Goal: Complete application form: Complete application form

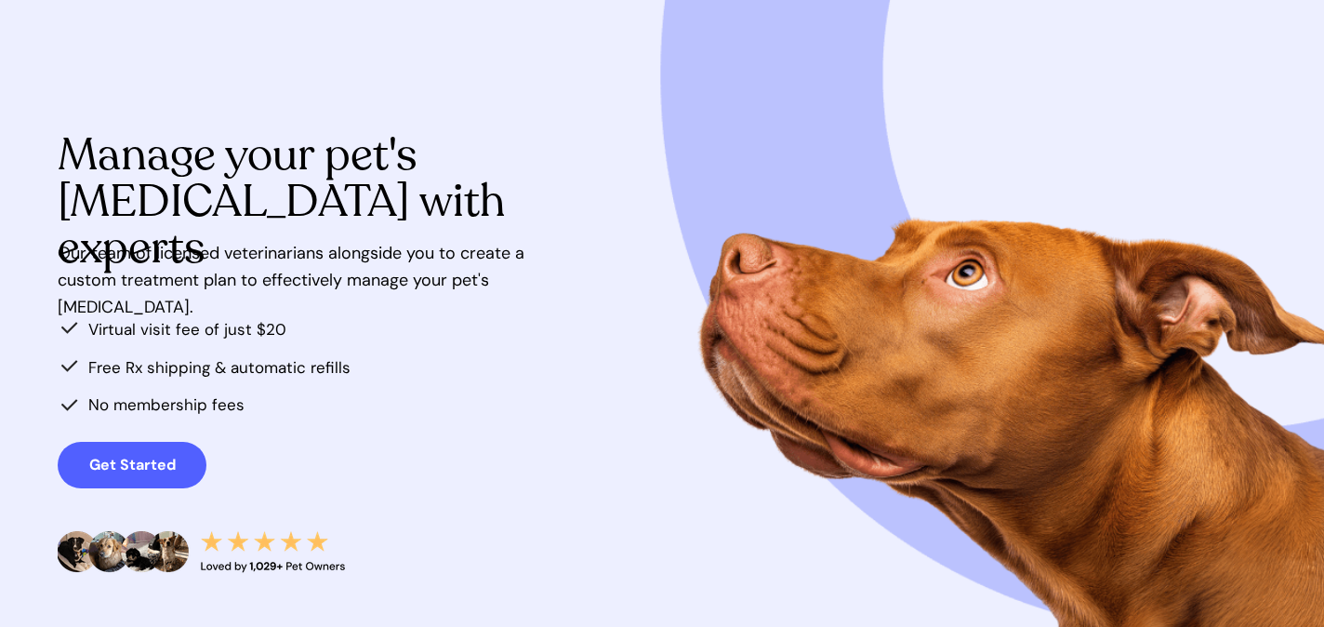
scroll to position [101, 0]
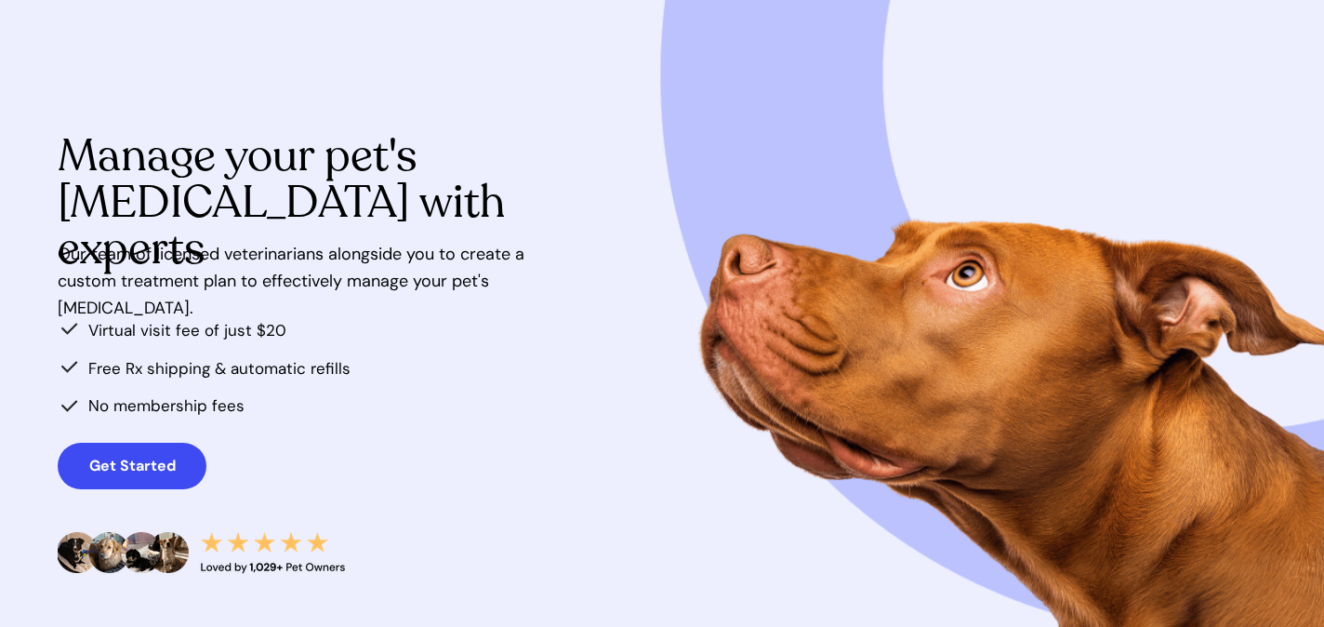
click at [165, 477] on link "Get Started" at bounding box center [132, 466] width 149 height 46
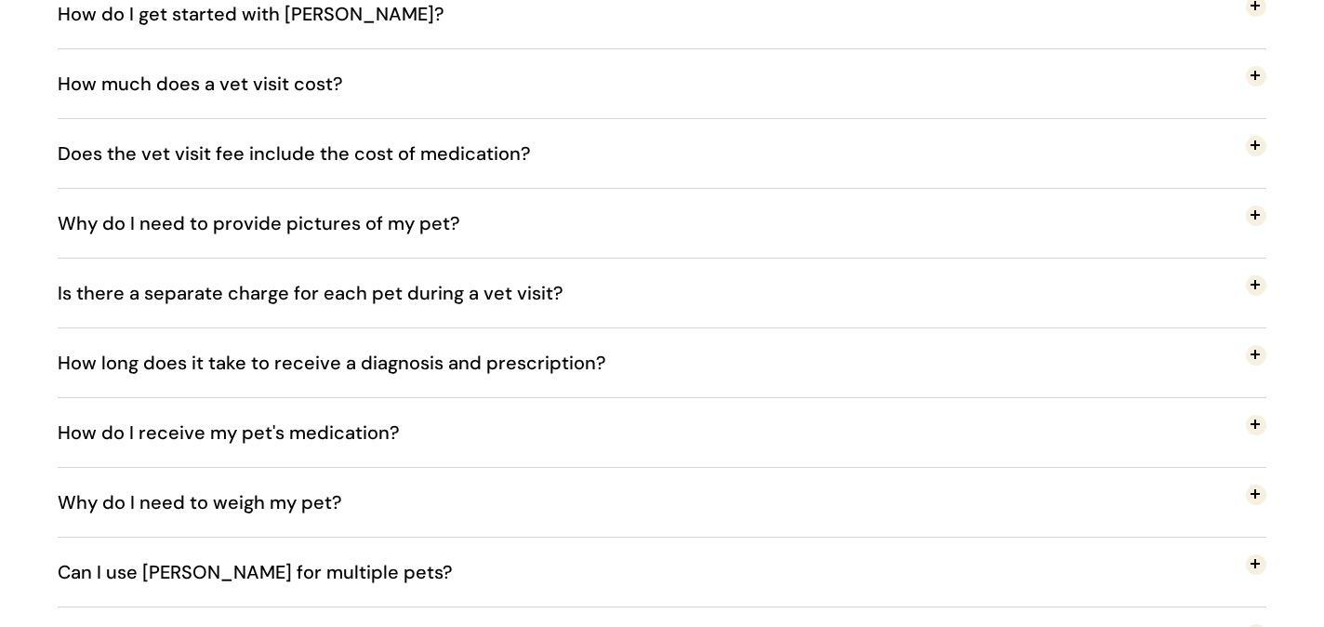
scroll to position [3312, 0]
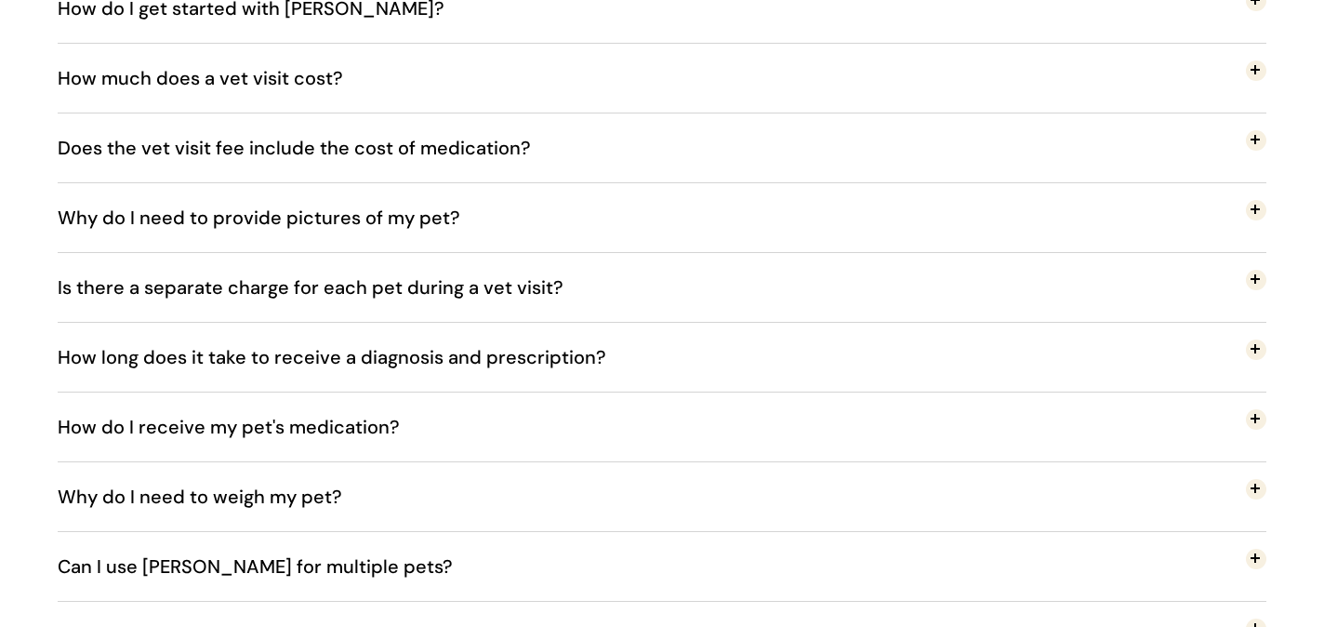
click at [483, 229] on button "Why do I need to provide pictures of my pet?" at bounding box center [662, 217] width 1209 height 69
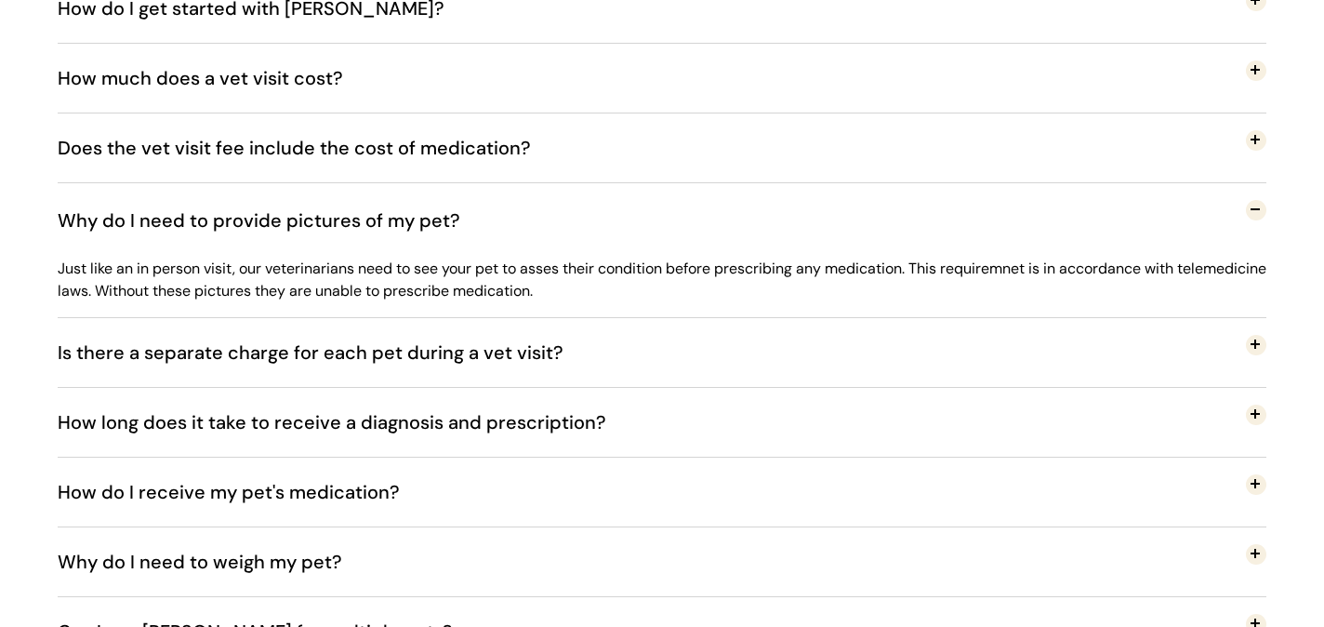
click at [483, 229] on button "Why do I need to provide pictures of my pet?" at bounding box center [662, 220] width 1209 height 74
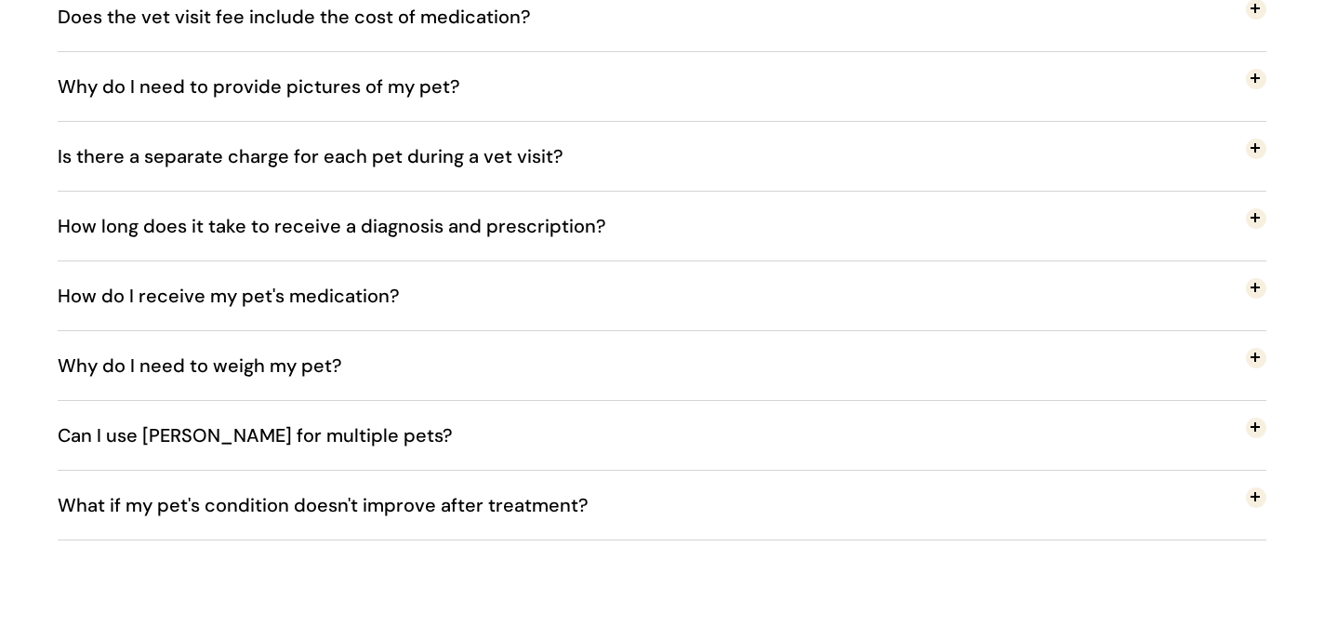
scroll to position [3447, 0]
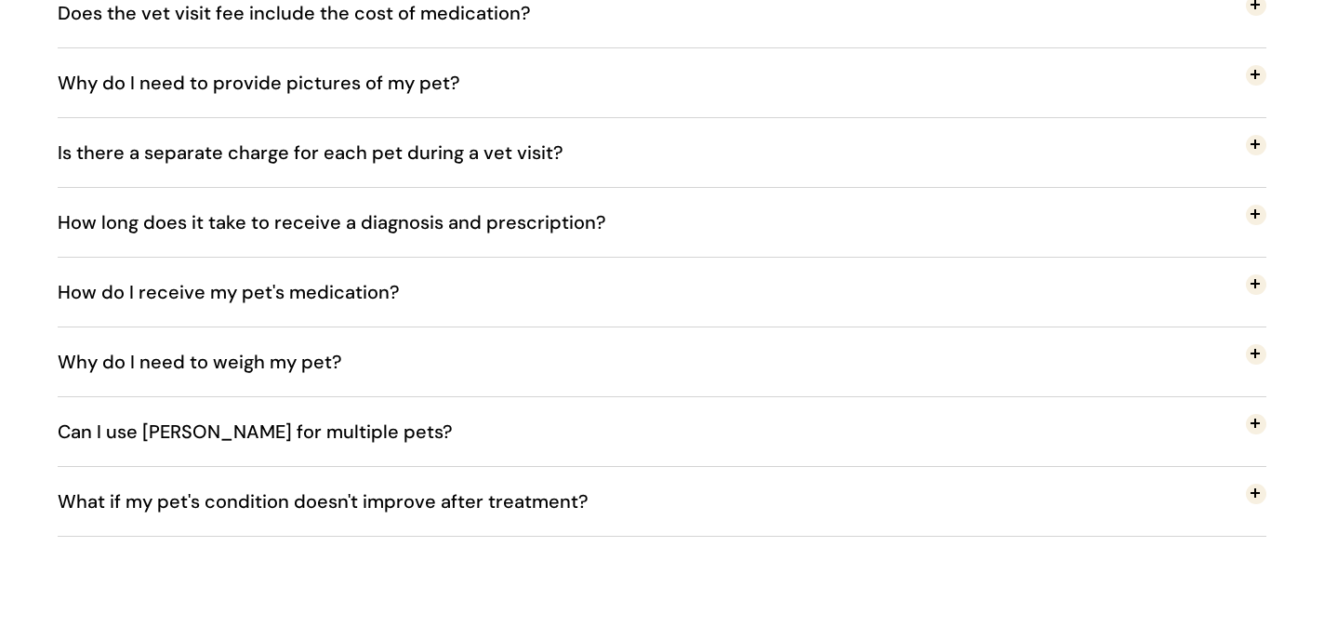
click at [471, 232] on span "How long does it take to receive a diagnosis and prescription?" at bounding box center [346, 222] width 577 height 61
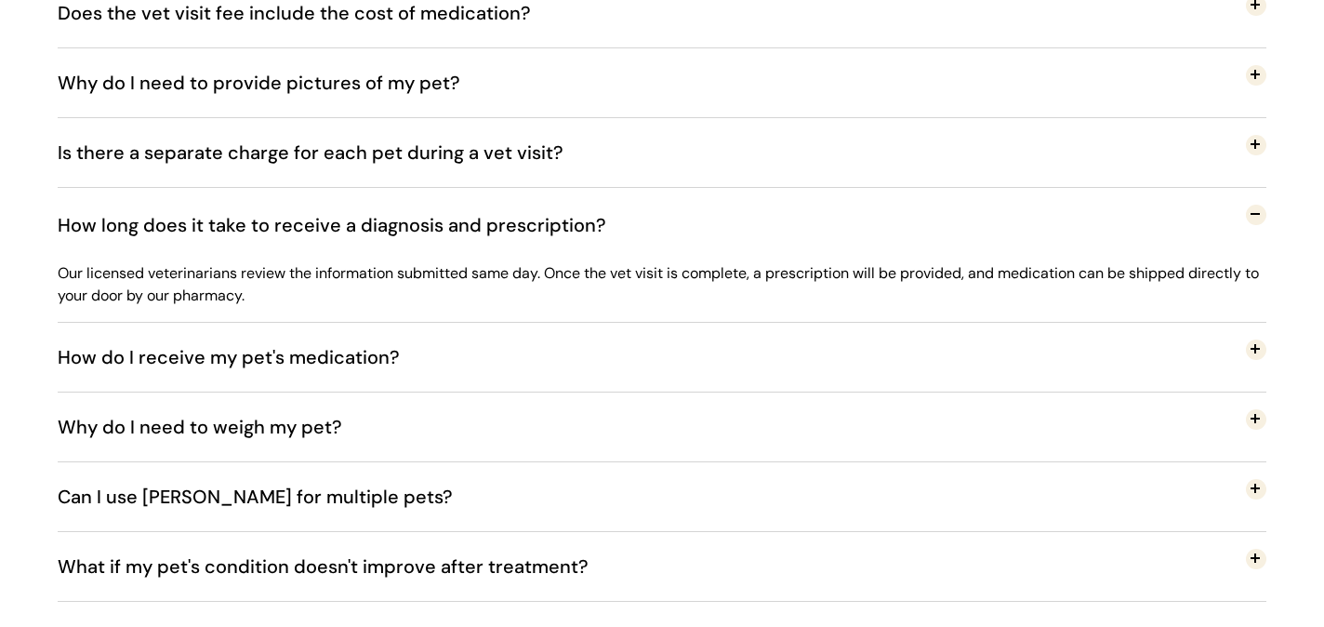
click at [471, 232] on span "How long does it take to receive a diagnosis and prescription?" at bounding box center [346, 224] width 577 height 61
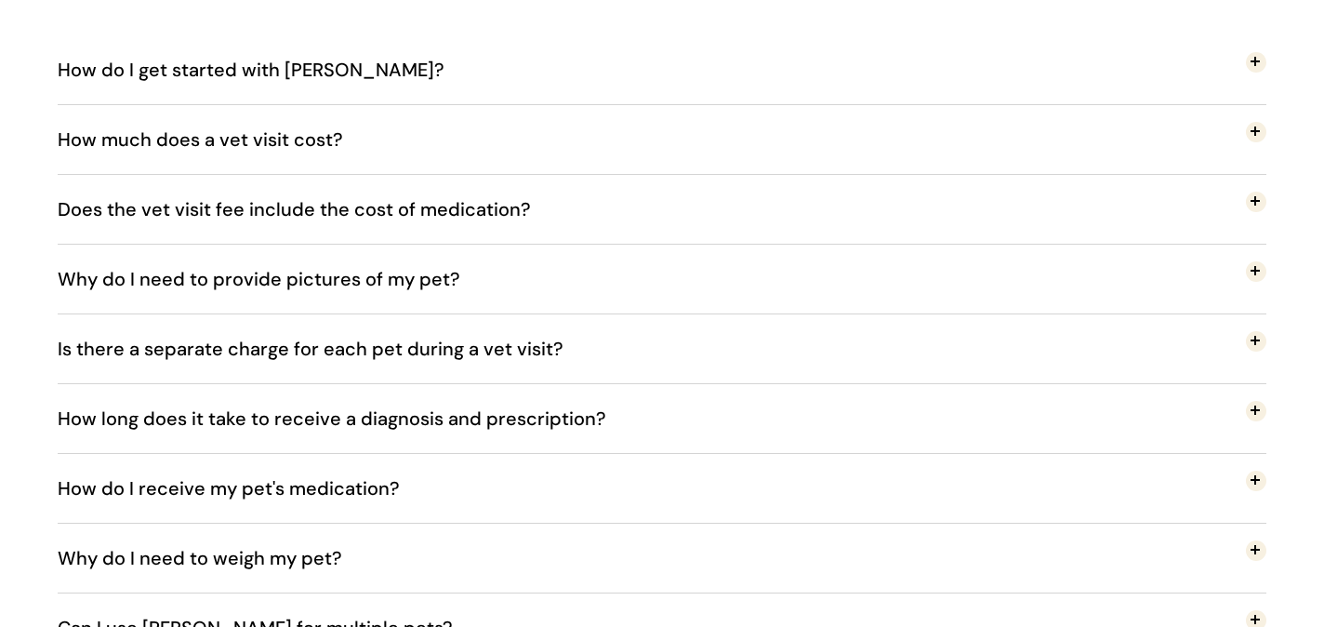
scroll to position [3247, 0]
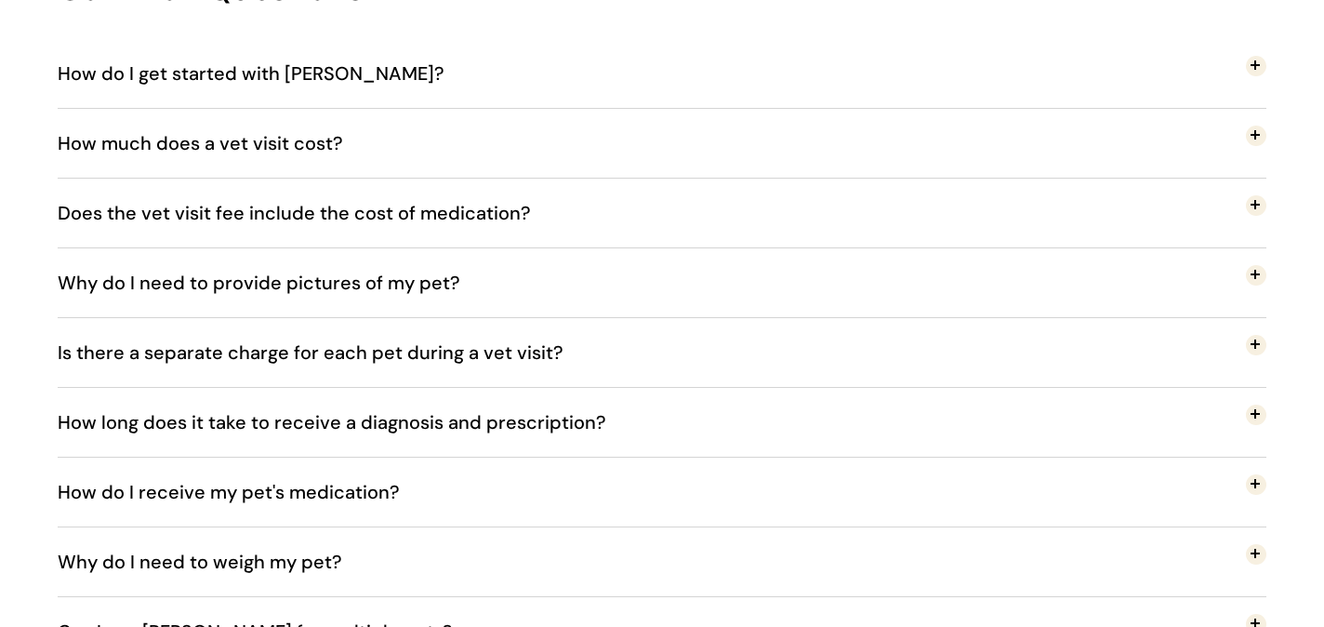
click at [405, 289] on span "Why do I need to provide pictures of my pet?" at bounding box center [273, 282] width 431 height 61
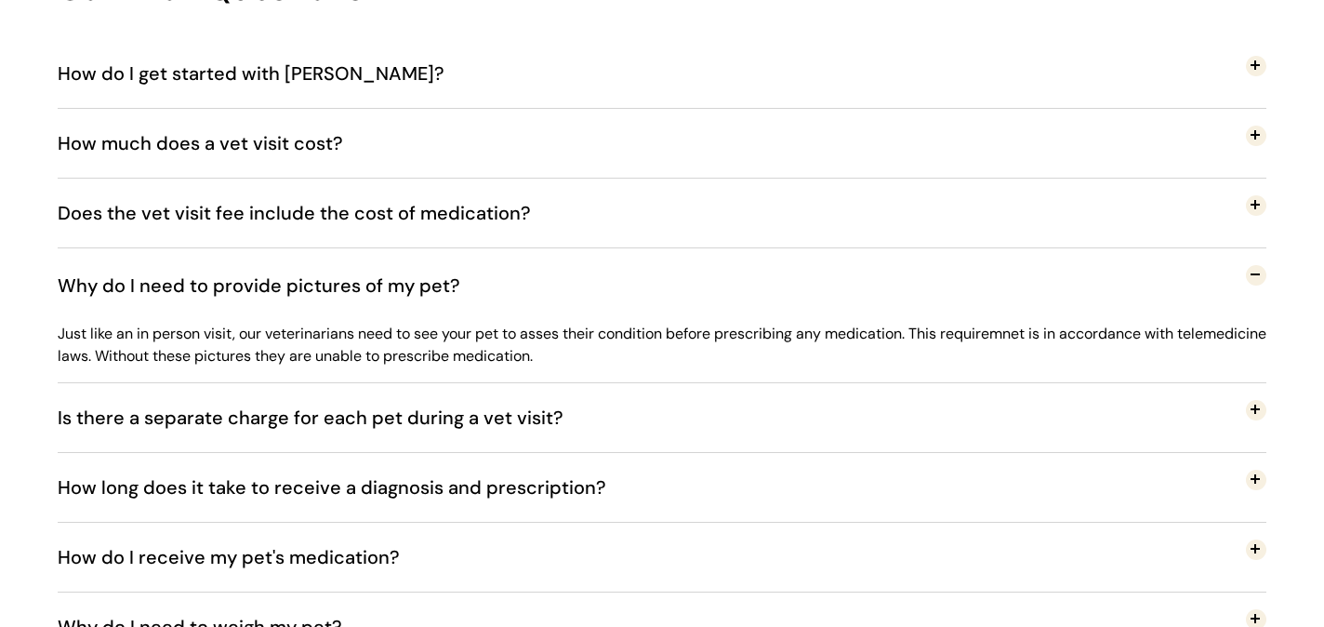
click at [405, 289] on span "Why do I need to provide pictures of my pet?" at bounding box center [273, 285] width 431 height 61
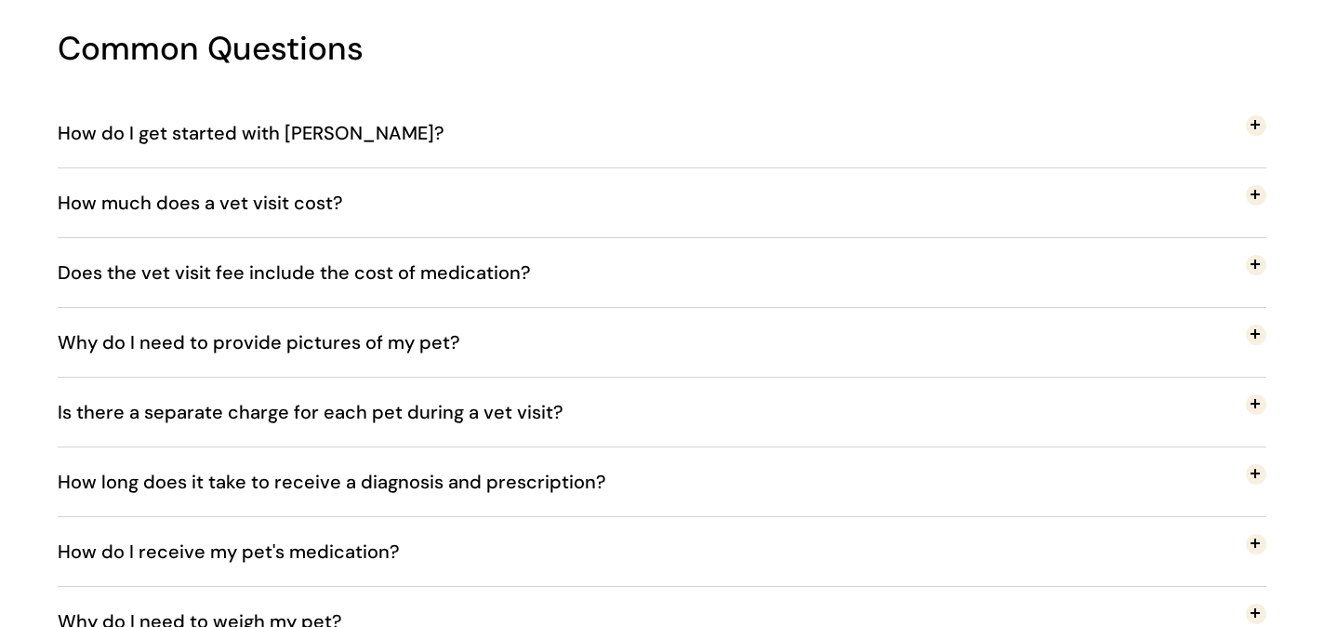
scroll to position [3178, 0]
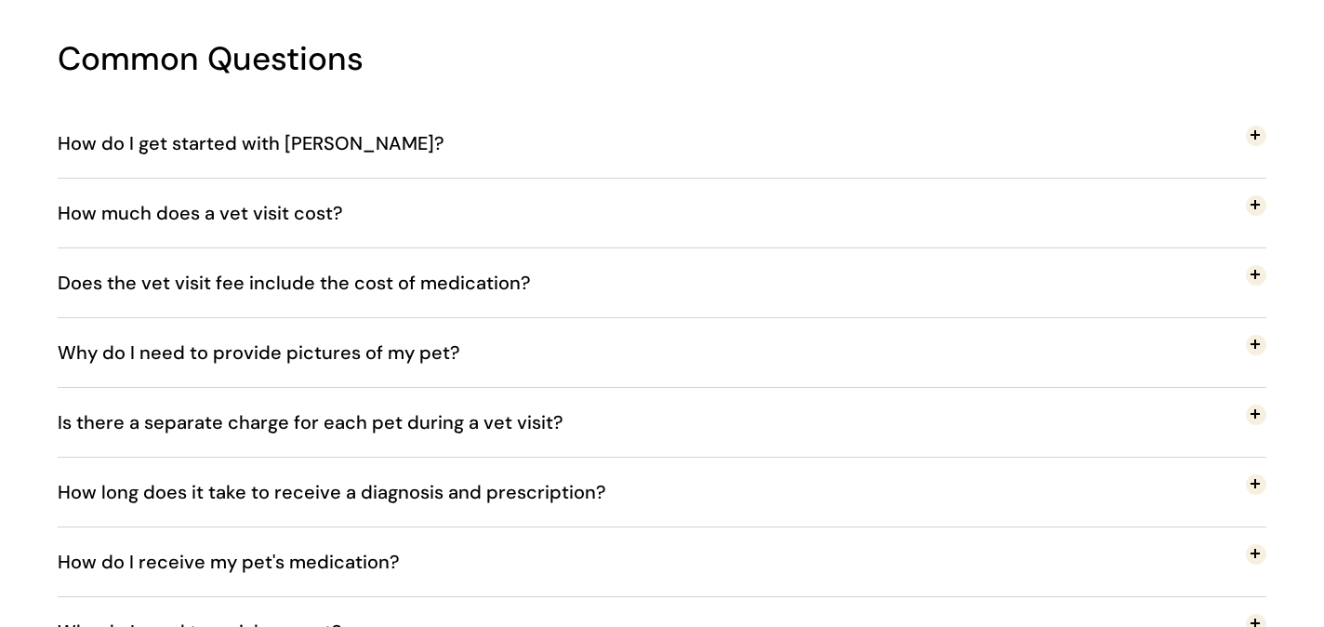
click at [411, 229] on button "How much does a vet visit cost?" at bounding box center [662, 213] width 1209 height 69
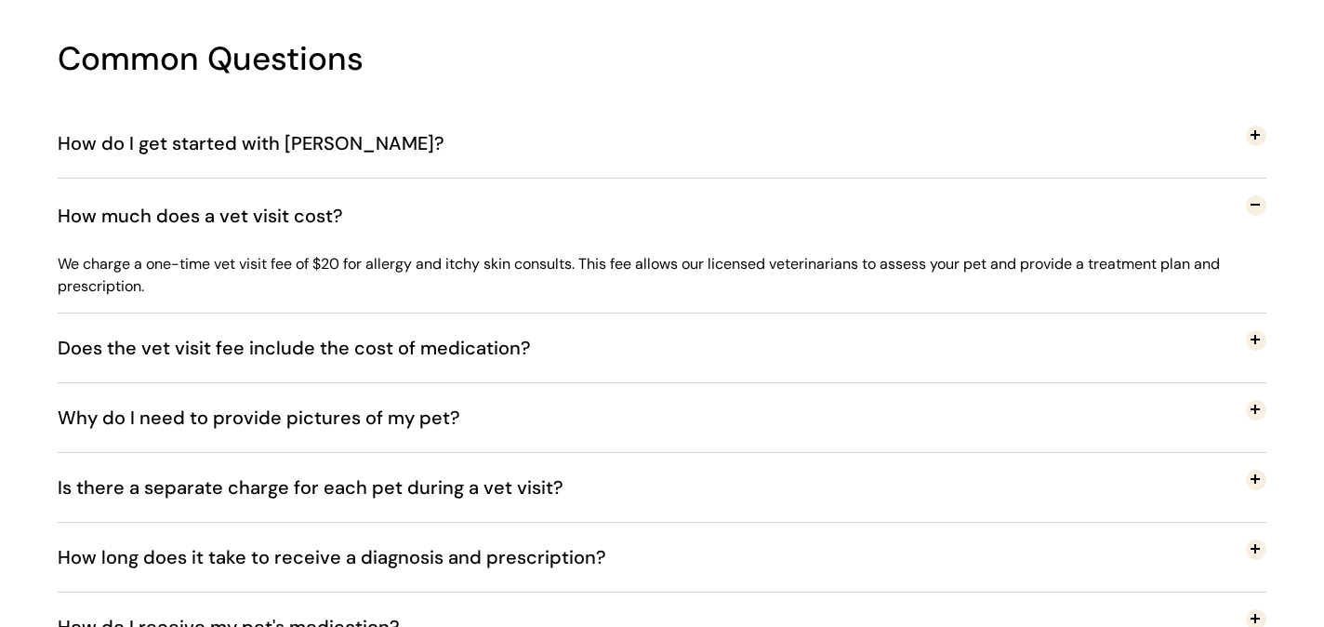
click at [391, 217] on button "How much does a vet visit cost?" at bounding box center [662, 216] width 1209 height 74
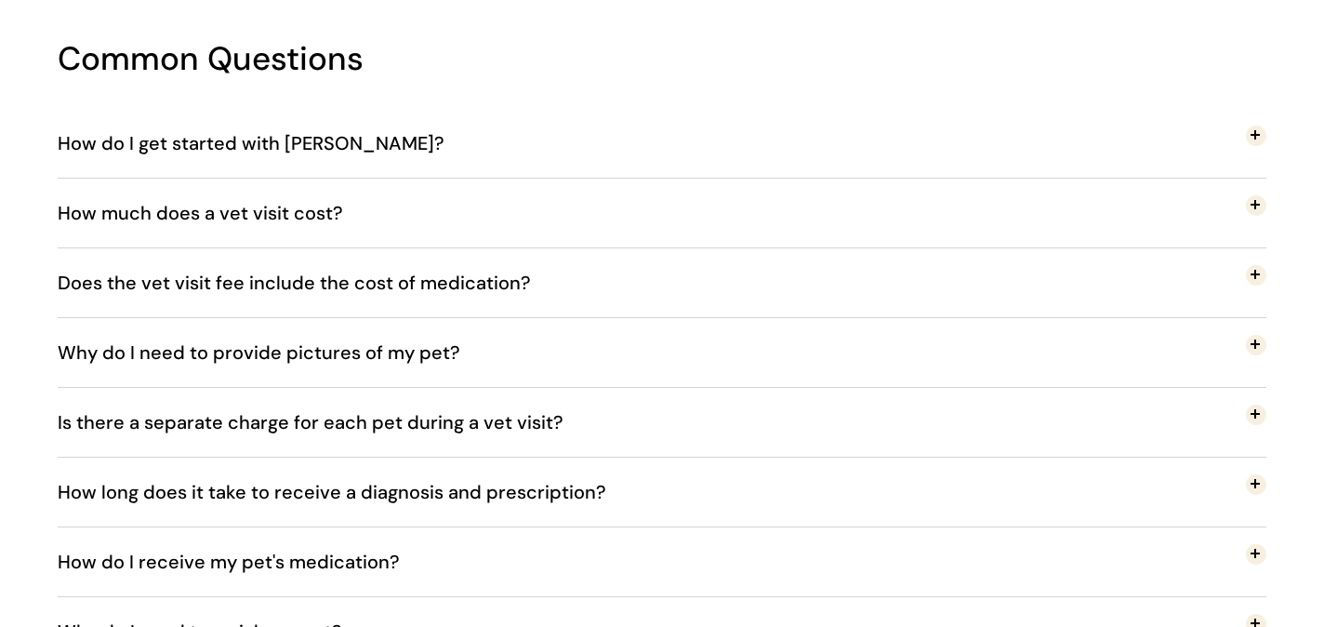
click at [433, 344] on span "Why do I need to provide pictures of my pet?" at bounding box center [273, 352] width 431 height 61
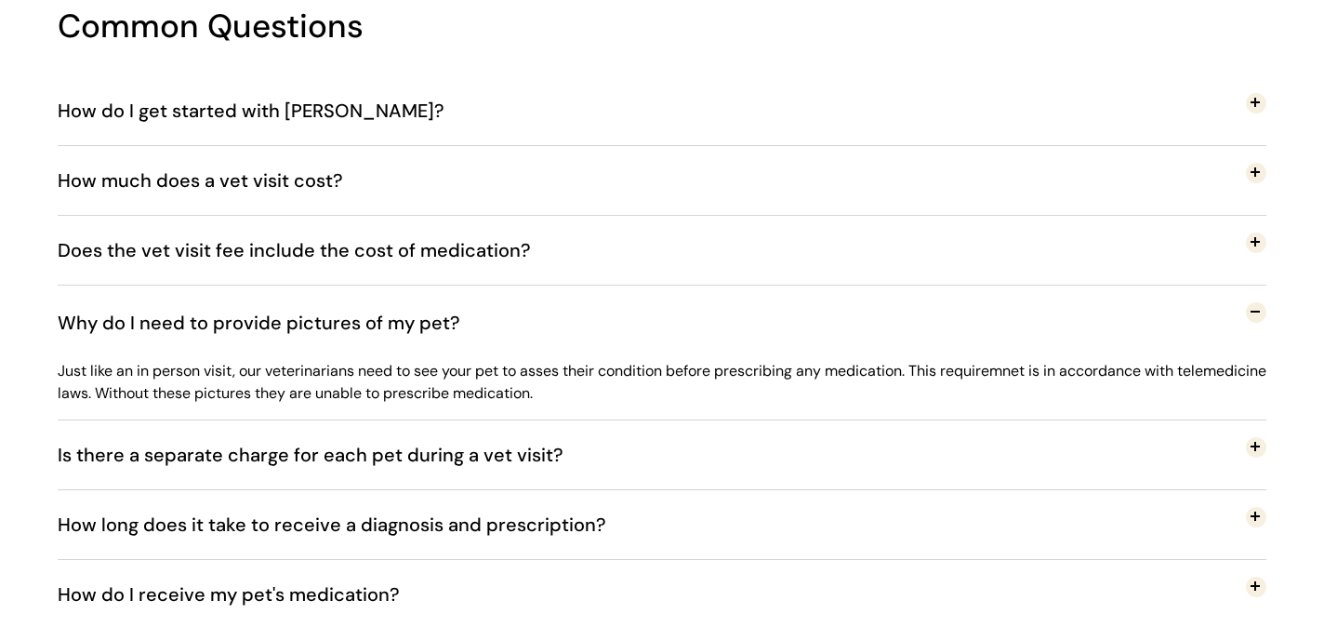
scroll to position [3221, 0]
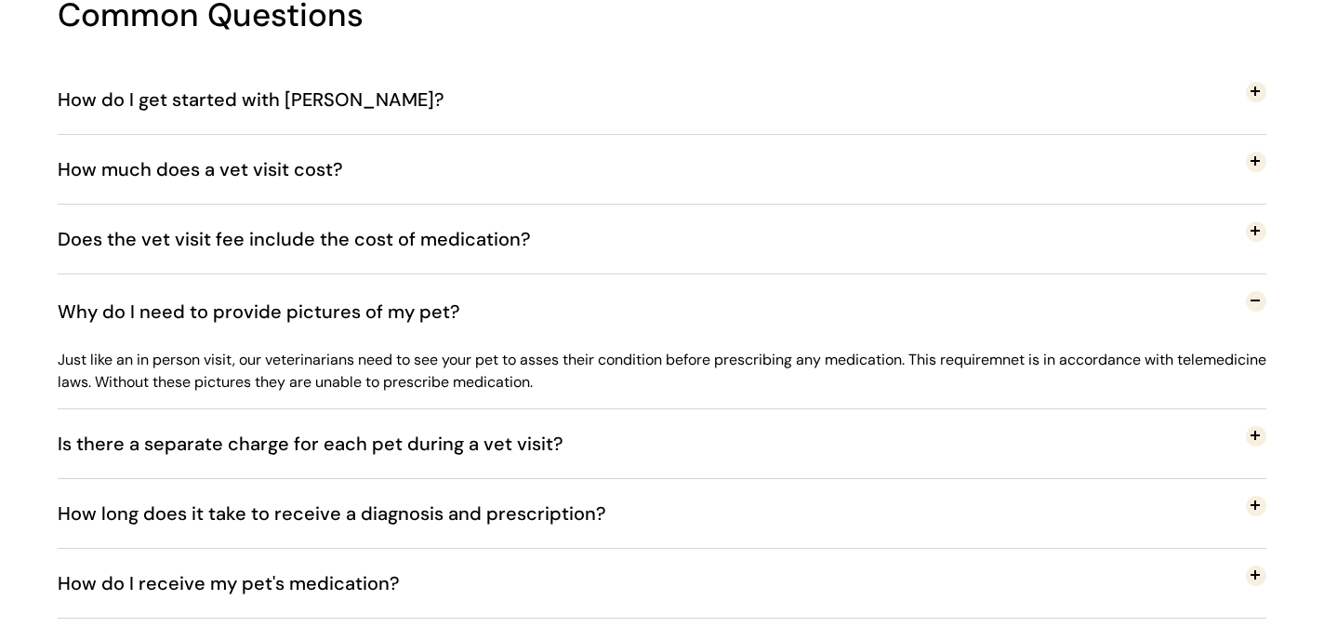
click at [418, 319] on span "Why do I need to provide pictures of my pet?" at bounding box center [273, 311] width 431 height 61
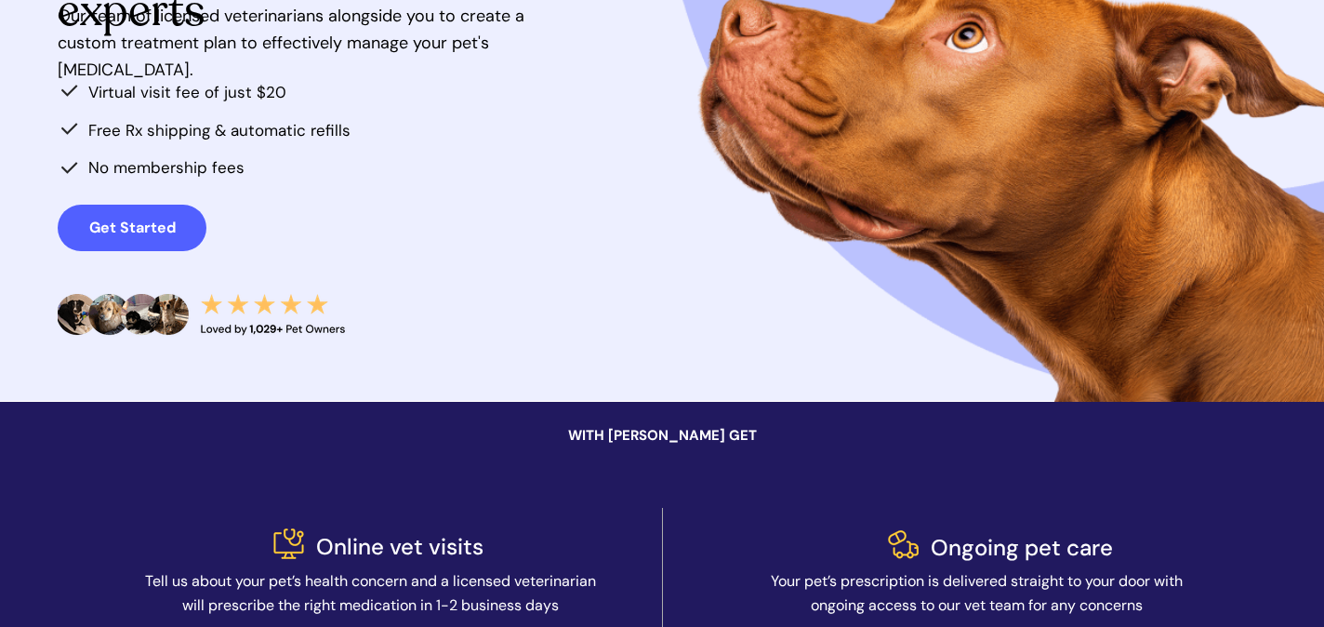
scroll to position [0, 0]
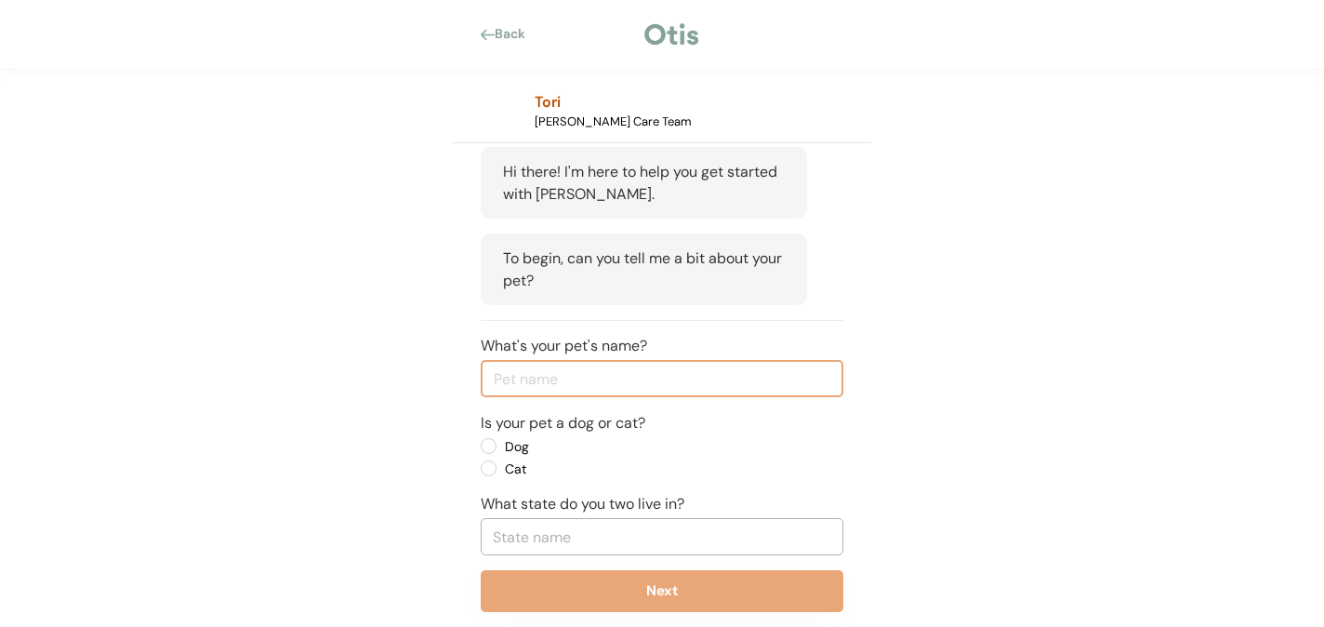
scroll to position [166, 0]
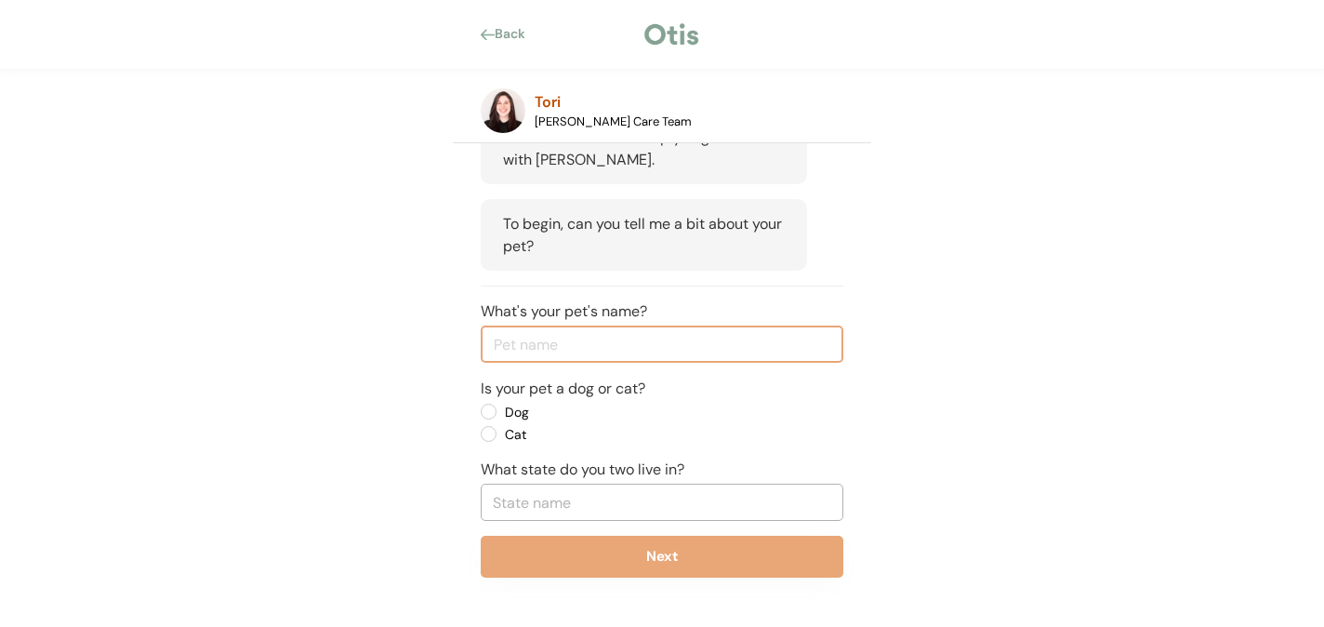
click at [524, 351] on input "input" at bounding box center [662, 343] width 363 height 37
type input "Gunner"
click at [499, 414] on label "Dog" at bounding box center [582, 411] width 167 height 13
click at [479, 414] on input "Dog" at bounding box center [473, 411] width 12 height 12
radio input "true"
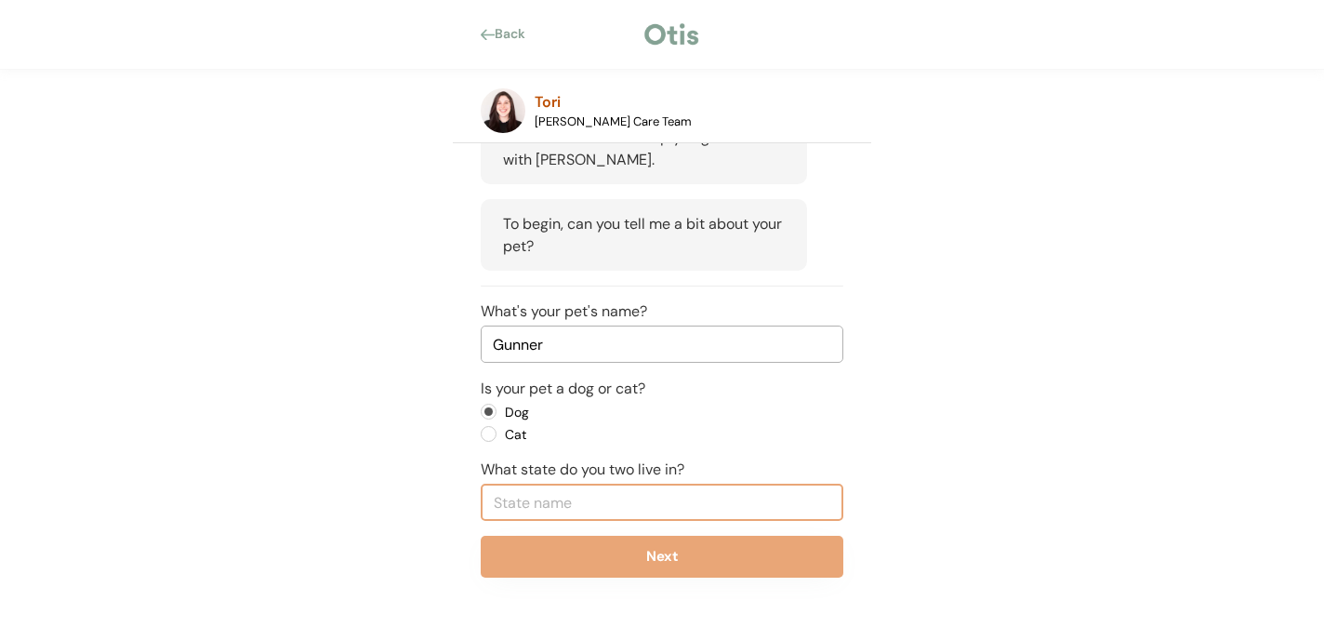
click at [541, 498] on input "text" at bounding box center [662, 502] width 363 height 37
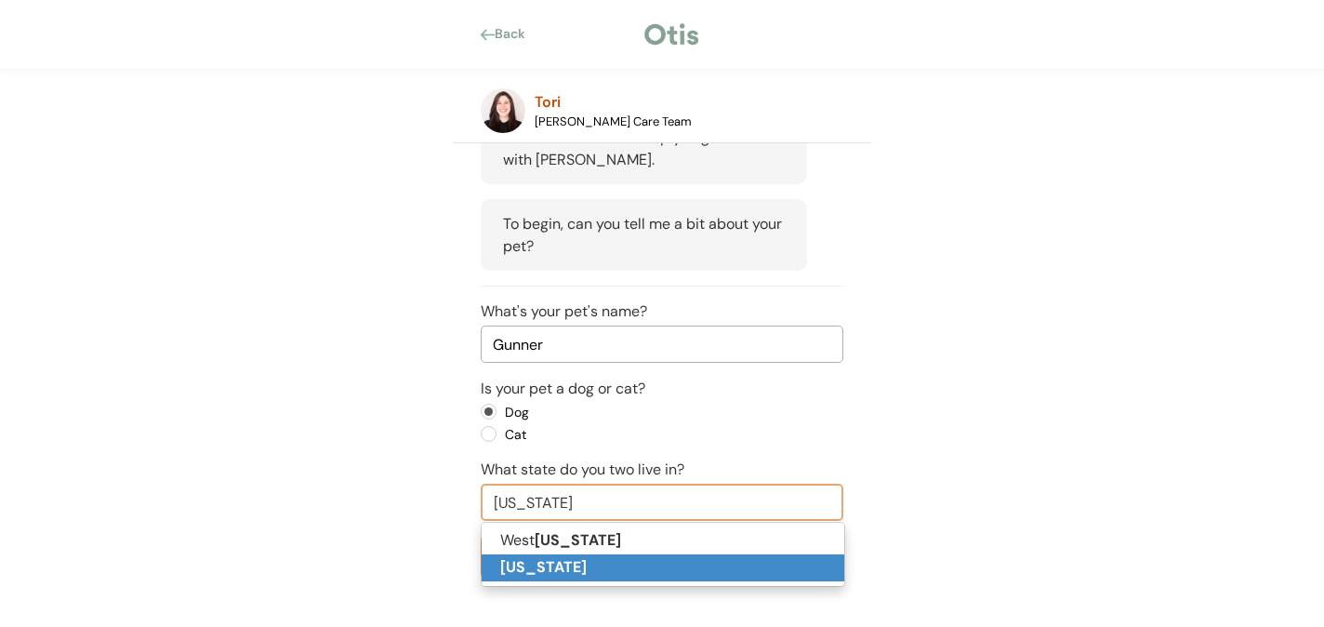
click at [531, 567] on strong "Virginia" at bounding box center [543, 567] width 86 height 20
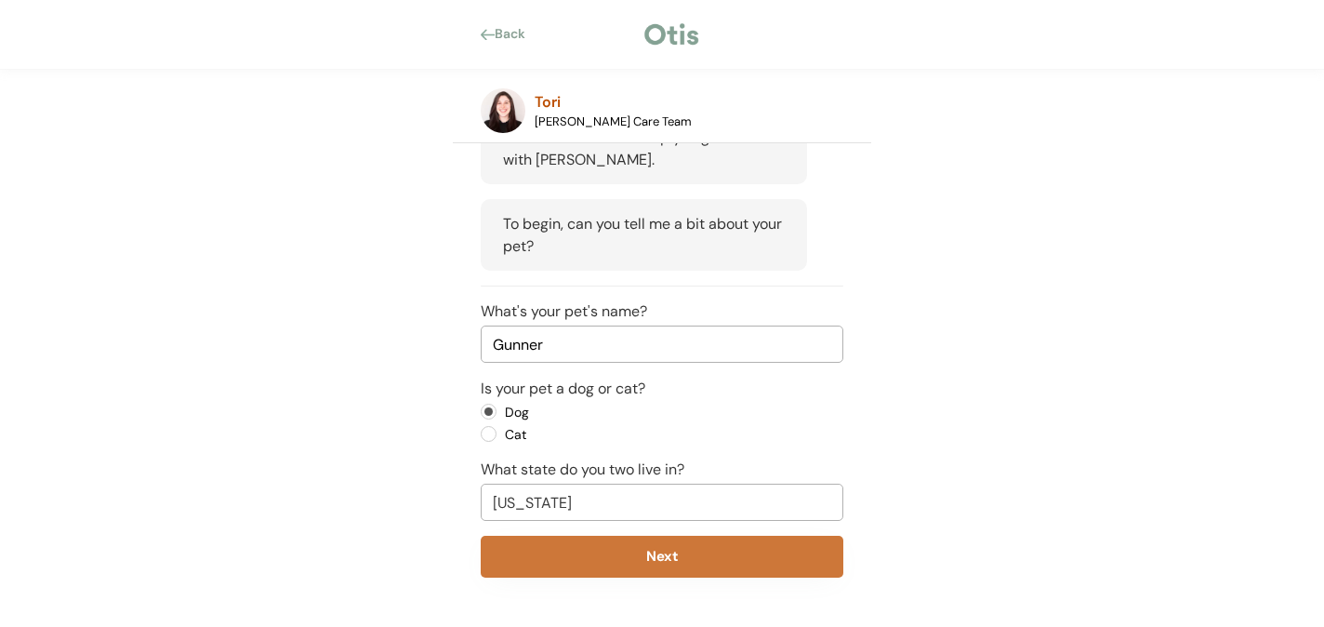
type input "Virginia"
click at [593, 554] on button "Next" at bounding box center [662, 557] width 363 height 42
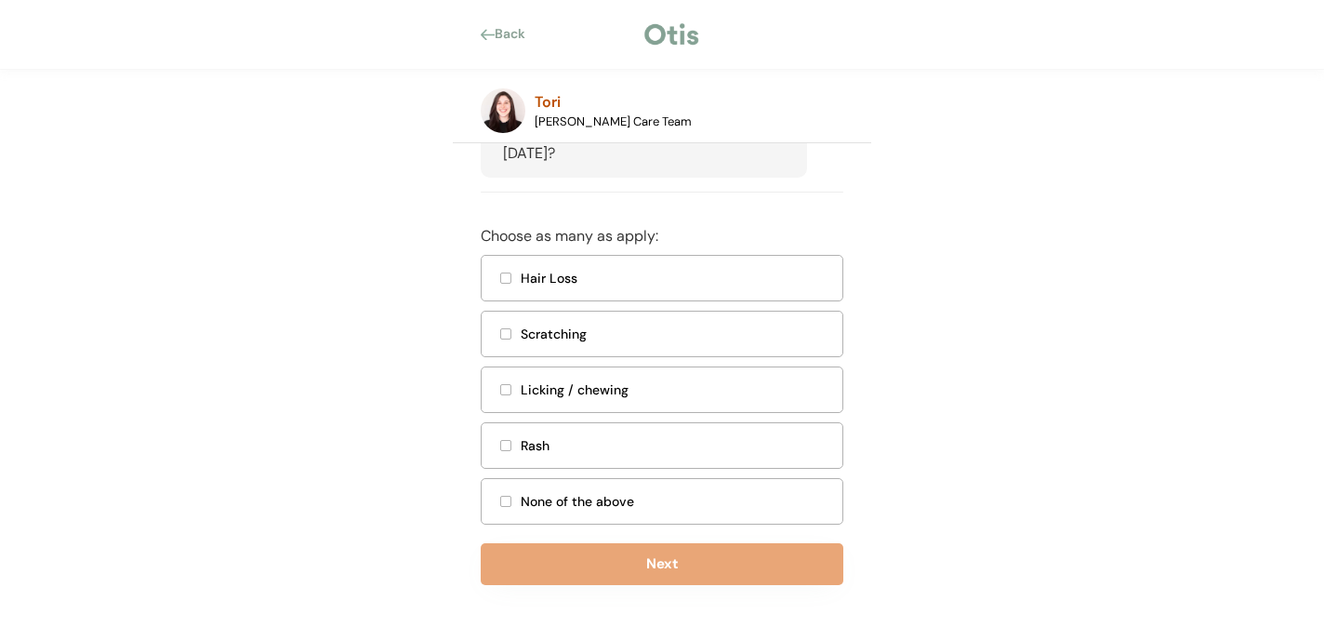
scroll to position [517, 0]
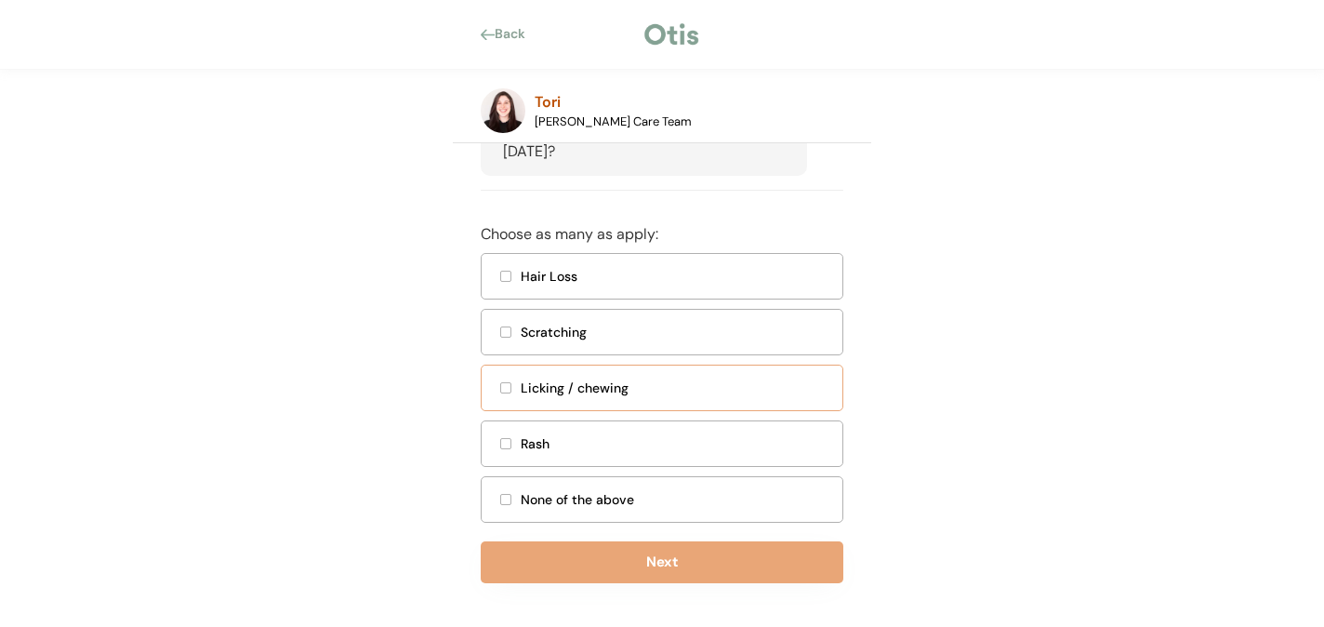
click at [506, 392] on div at bounding box center [505, 387] width 9 height 9
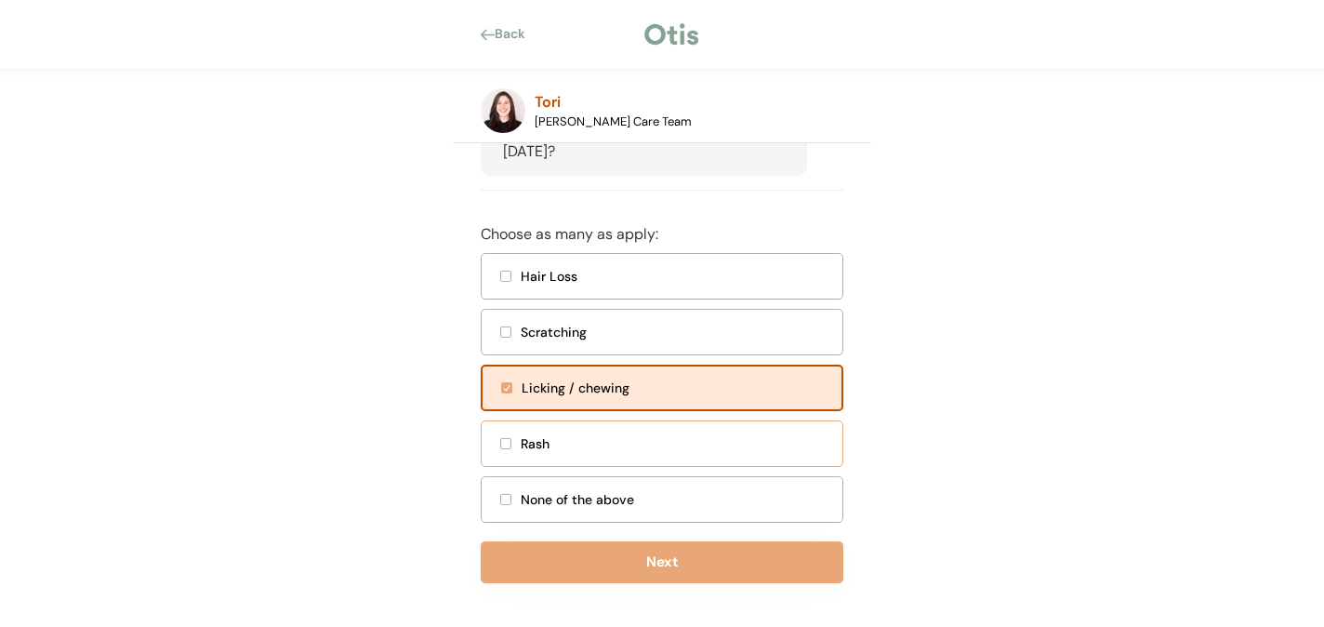
click at [508, 448] on div at bounding box center [505, 443] width 9 height 9
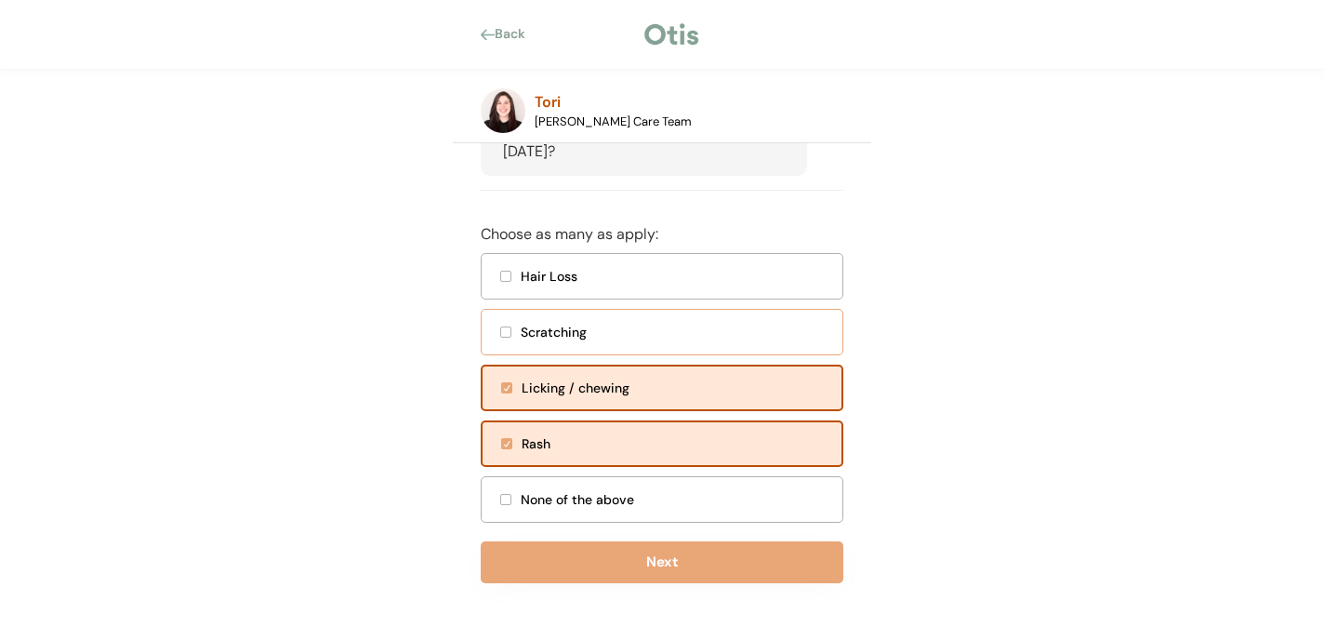
click at [505, 337] on div at bounding box center [505, 331] width 9 height 9
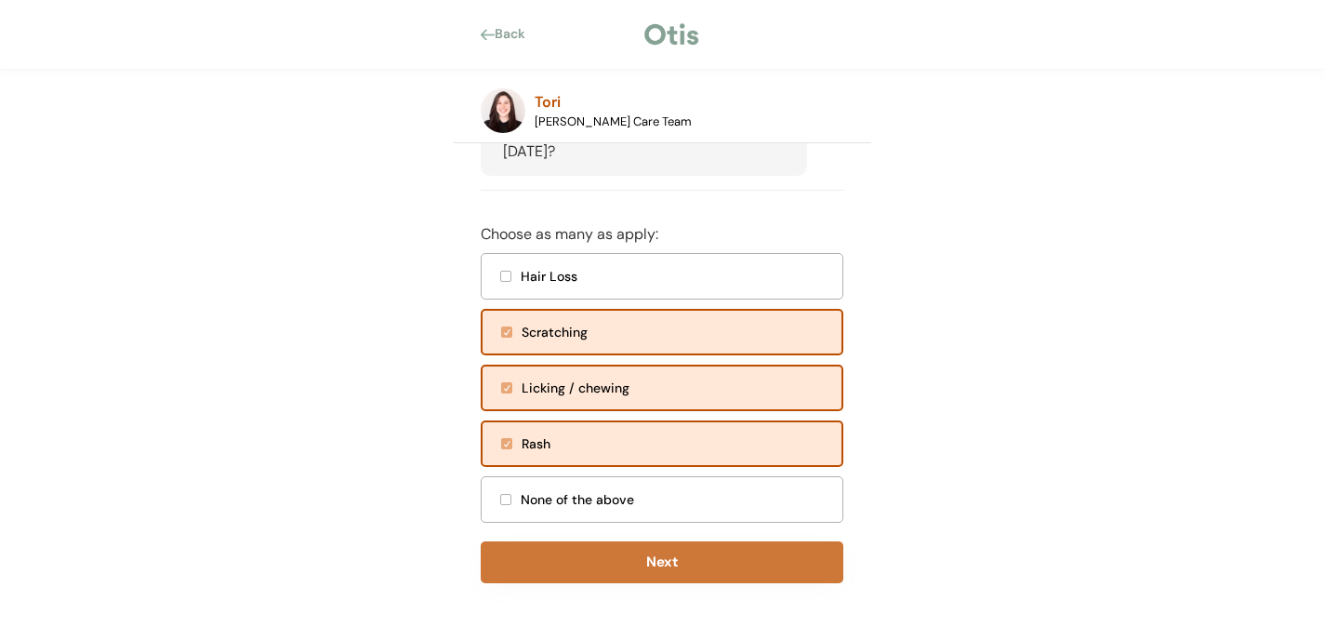
click at [626, 583] on button "Next" at bounding box center [662, 562] width 363 height 42
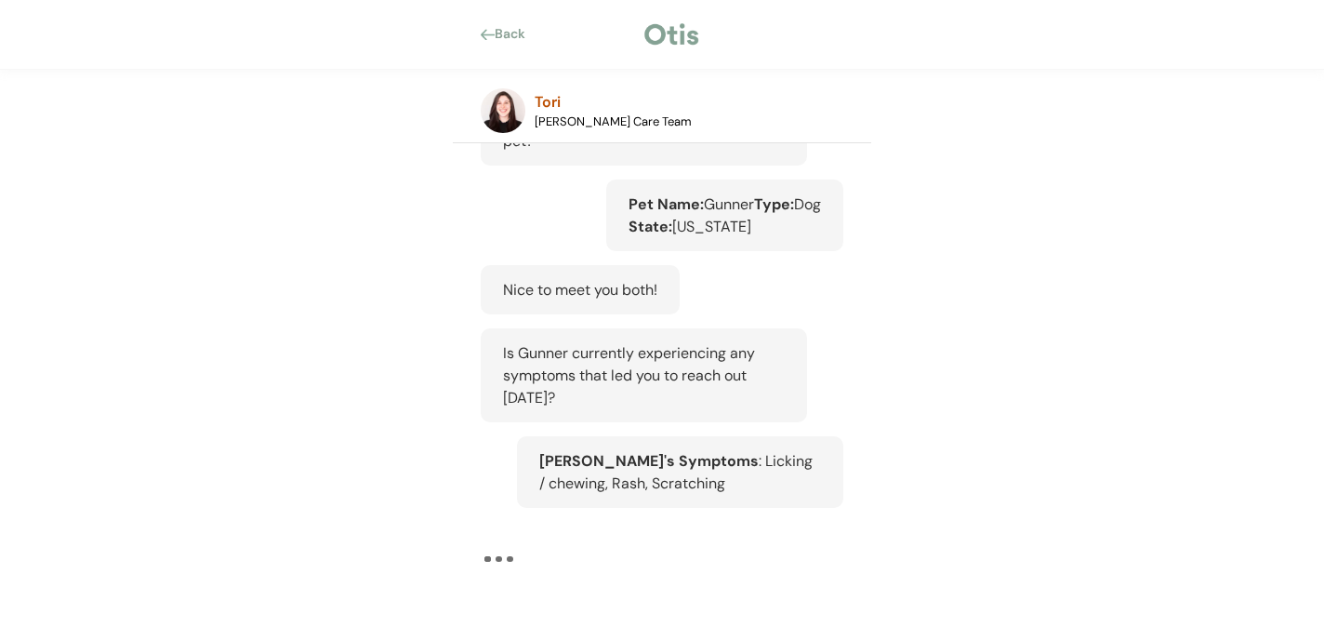
scroll to position [293, 0]
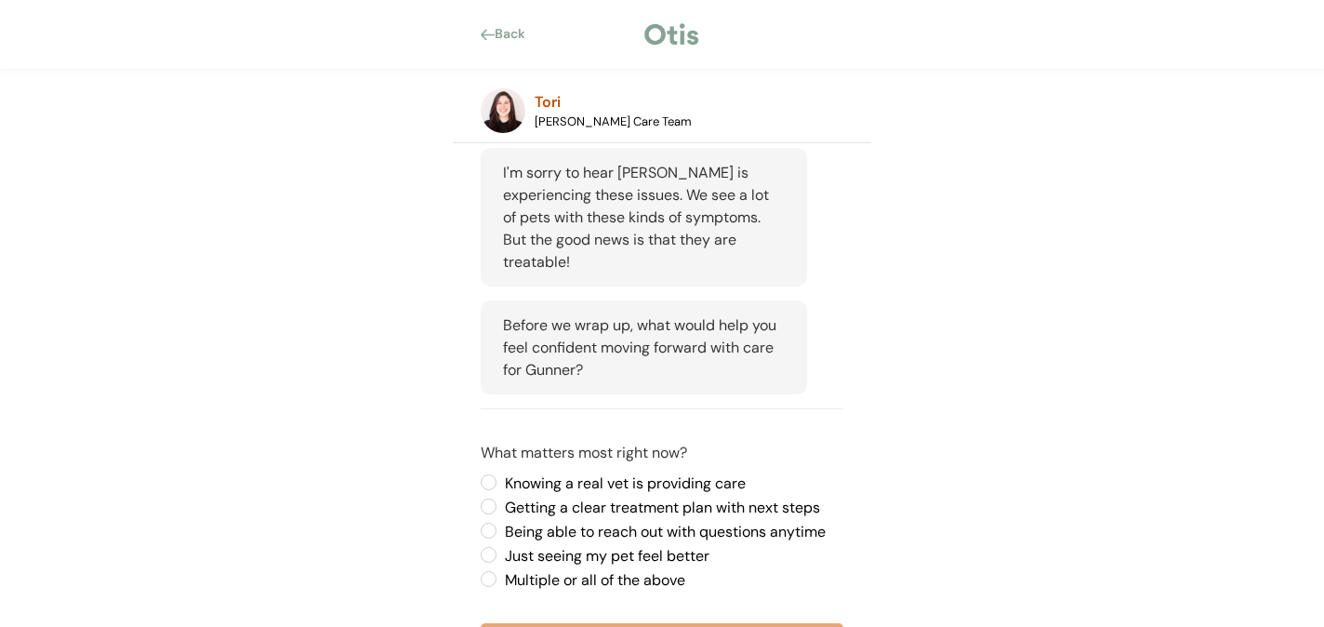
scroll to position [670, 0]
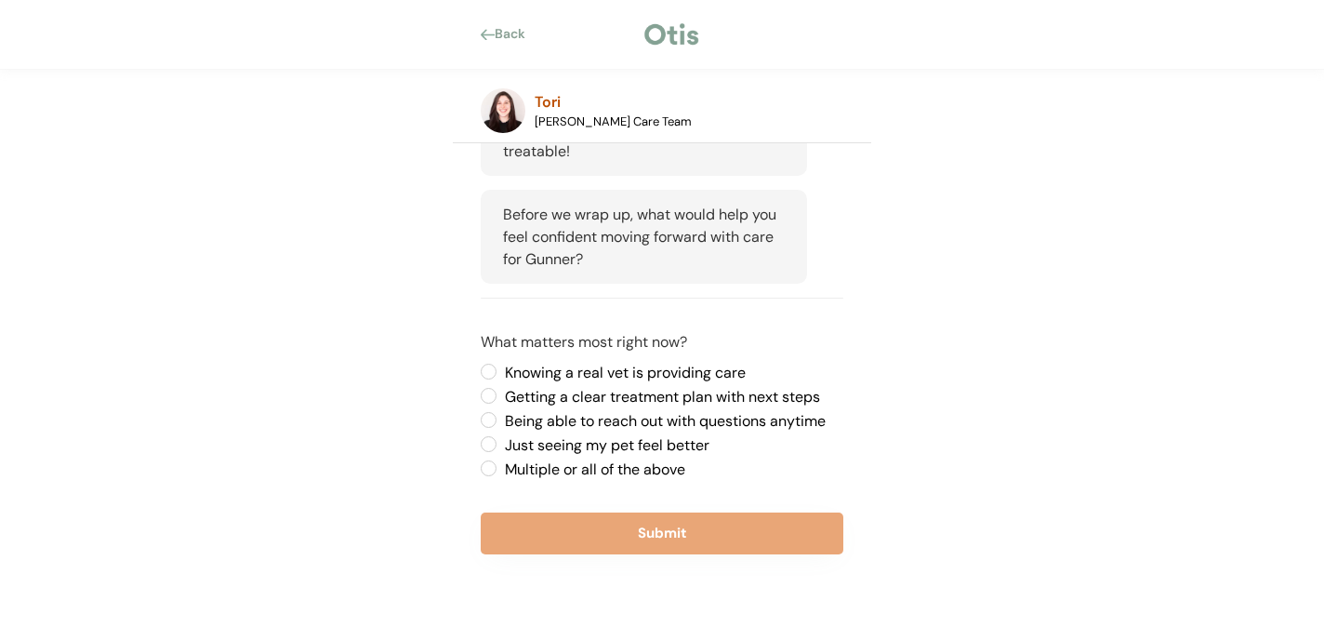
click at [517, 444] on label "Just seeing my pet feel better" at bounding box center [671, 445] width 344 height 15
click at [479, 378] on input "Just seeing my pet feel better" at bounding box center [473, 371] width 12 height 12
radio input "true"
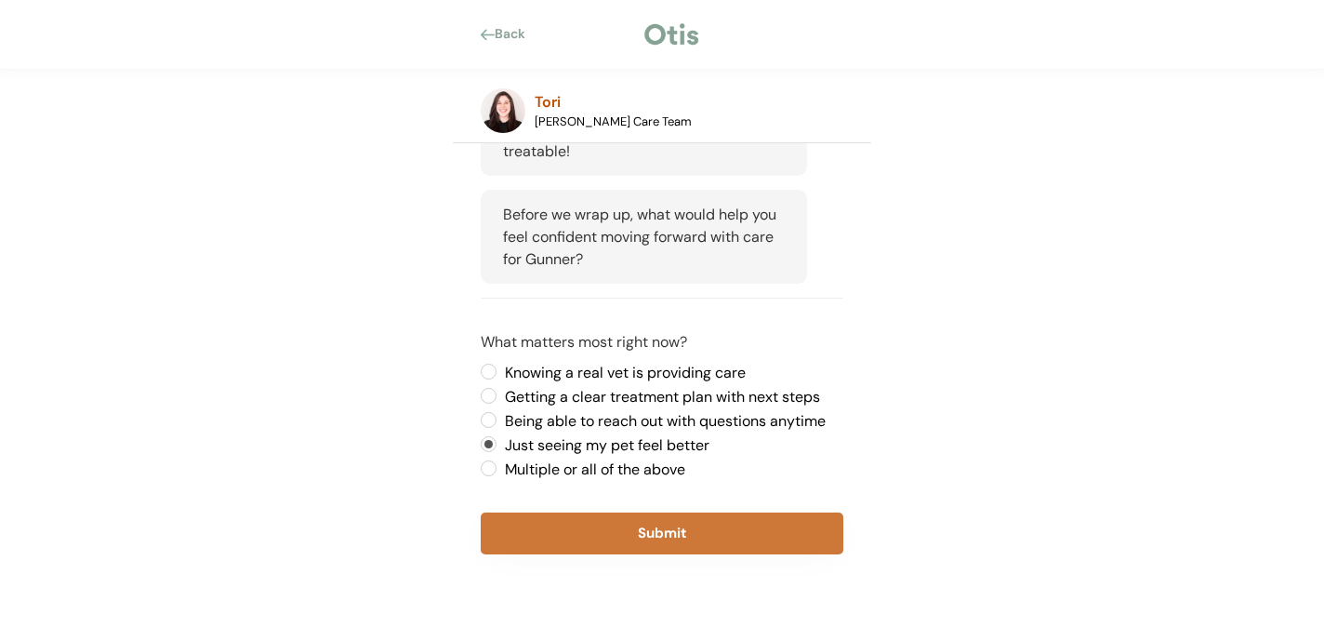
click at [558, 524] on button "Submit" at bounding box center [662, 533] width 363 height 42
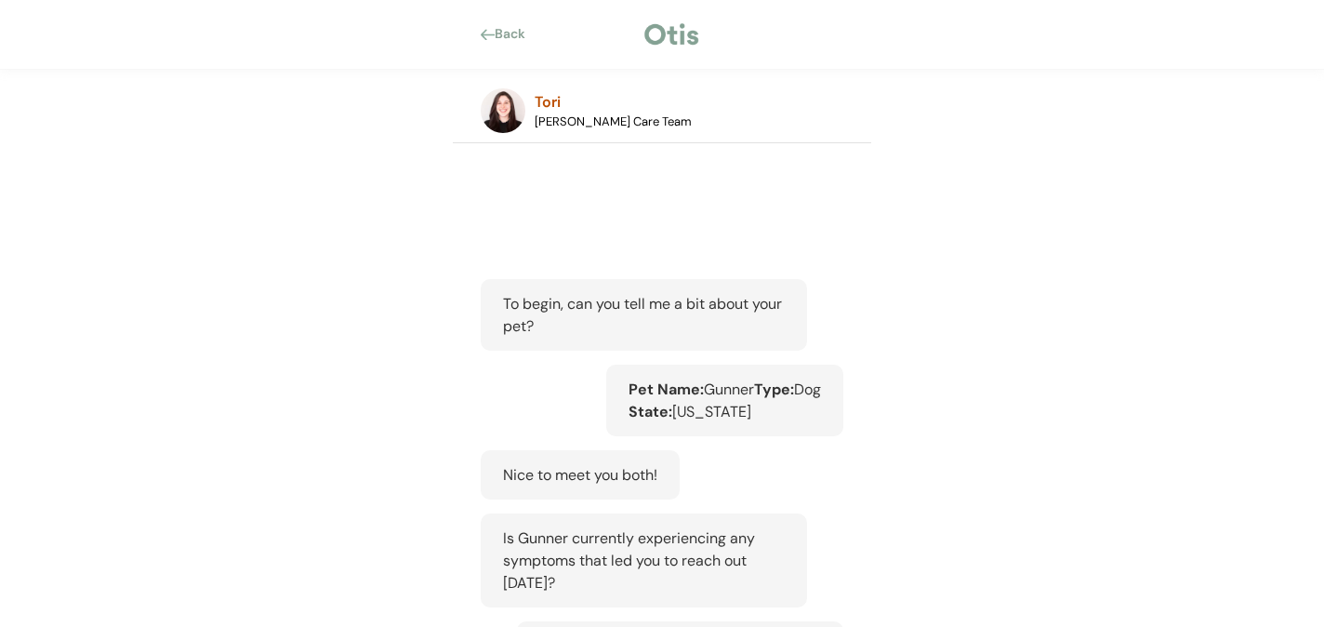
click at [518, 41] on div "Back" at bounding box center [516, 34] width 42 height 19
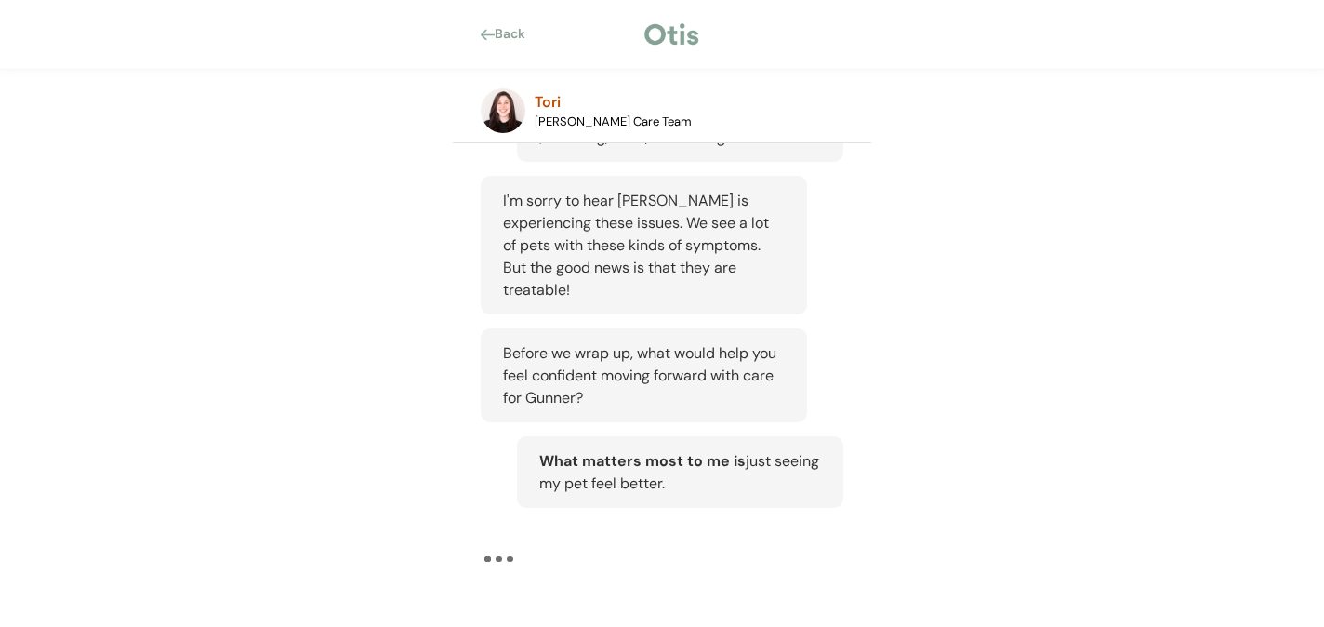
click at [518, 41] on div "Back" at bounding box center [516, 34] width 42 height 19
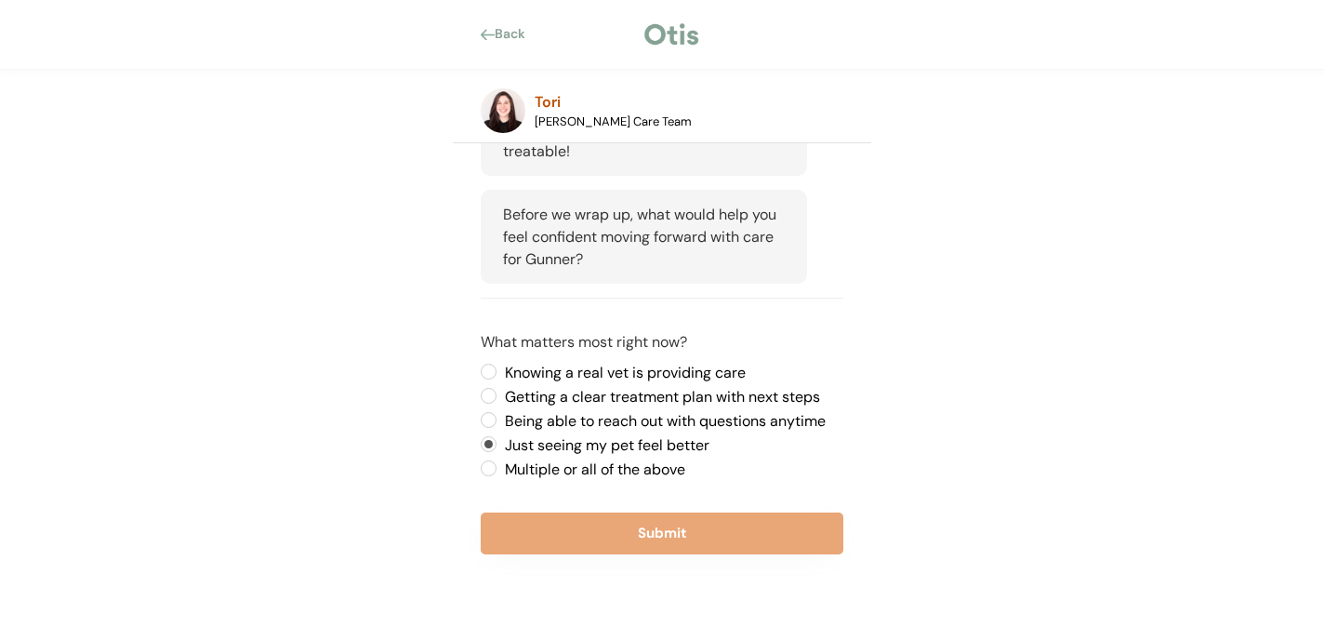
click at [518, 41] on div "Back" at bounding box center [516, 34] width 42 height 19
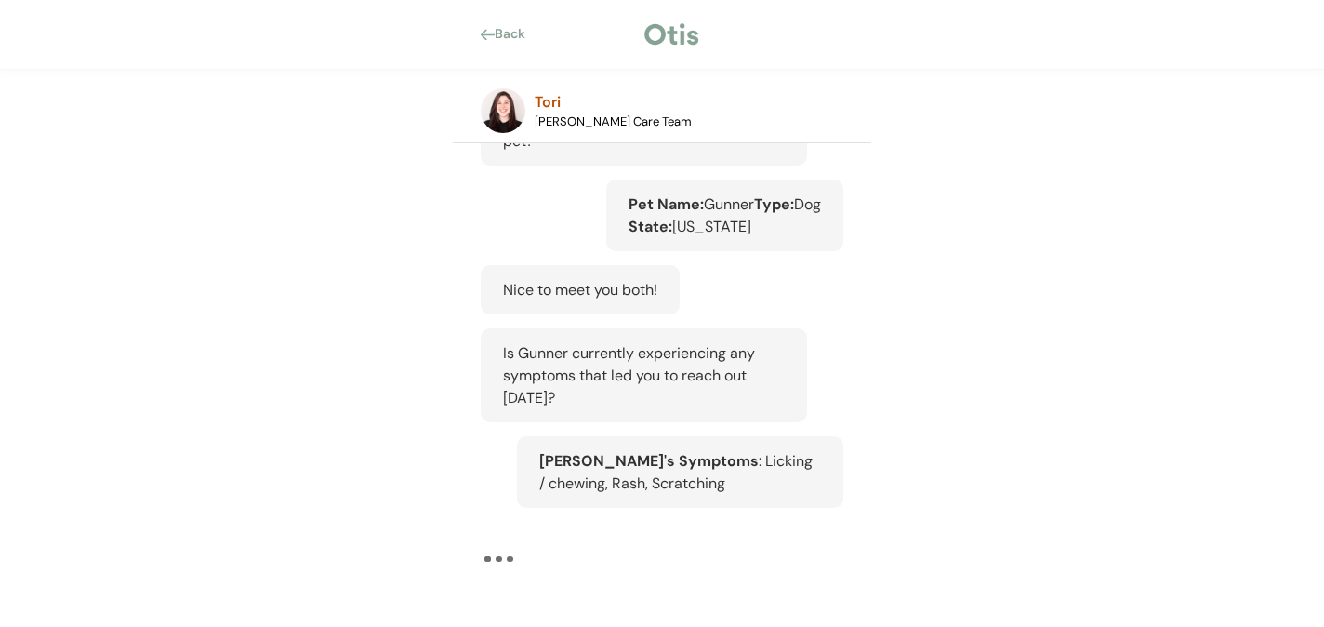
click at [518, 41] on div "Back" at bounding box center [516, 34] width 42 height 19
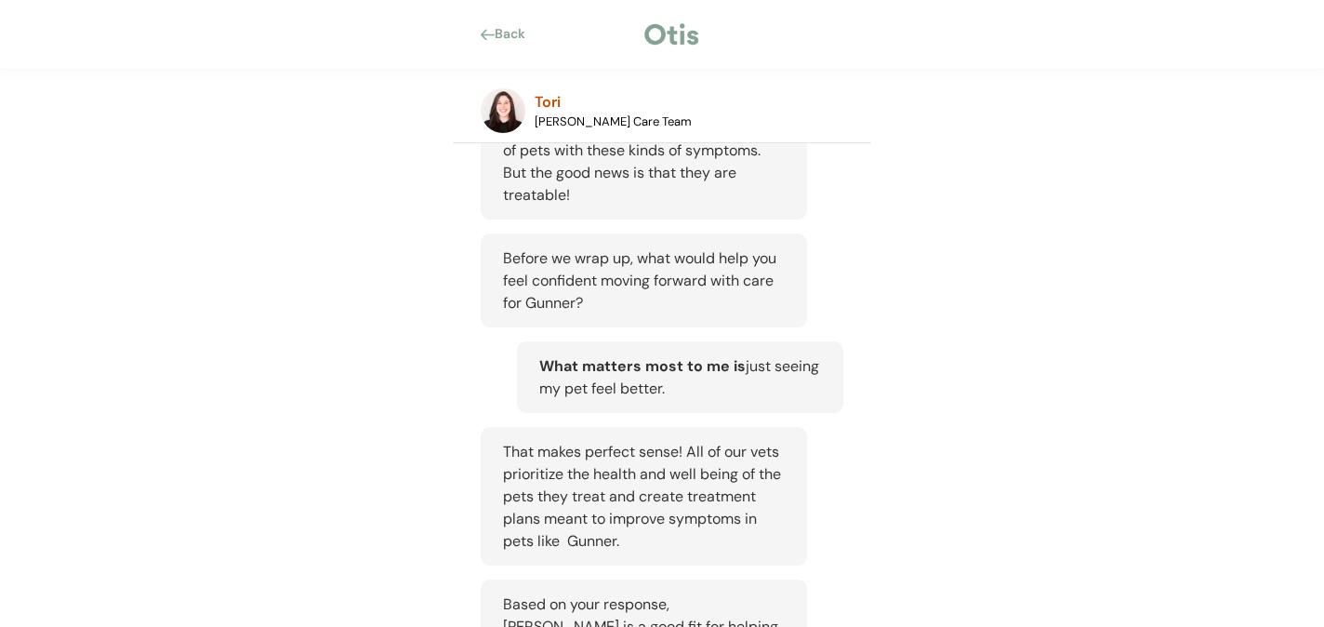
scroll to position [958, 0]
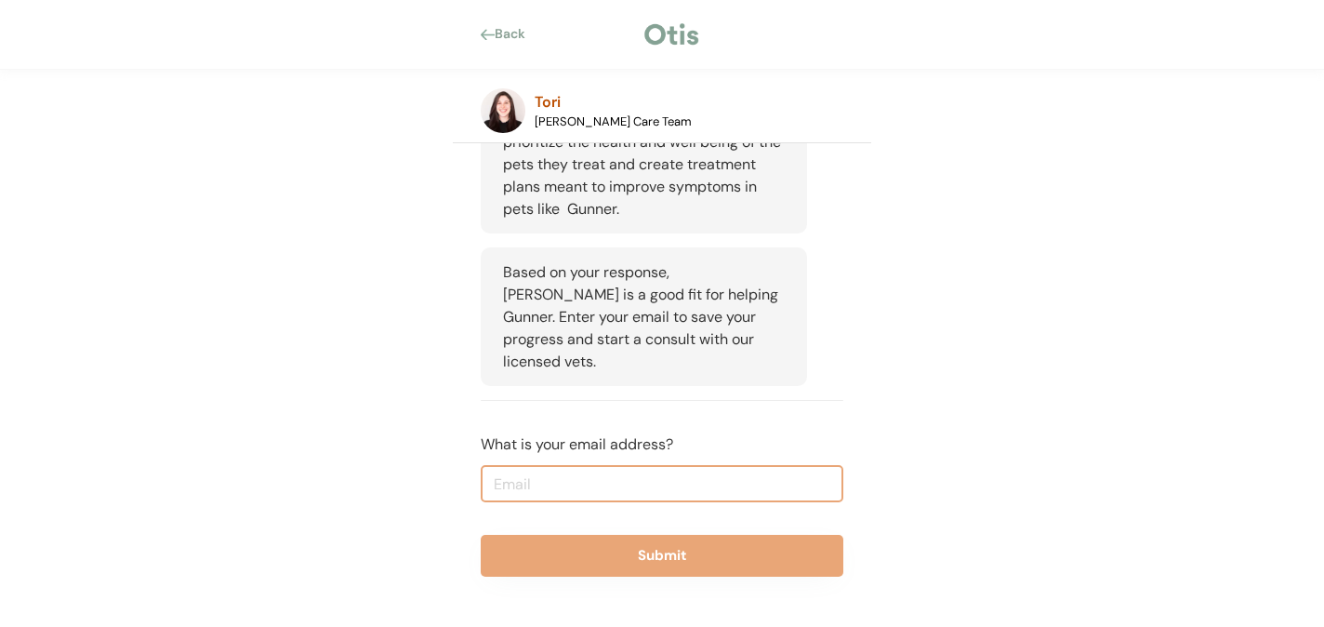
click at [514, 25] on div "Back" at bounding box center [516, 34] width 42 height 19
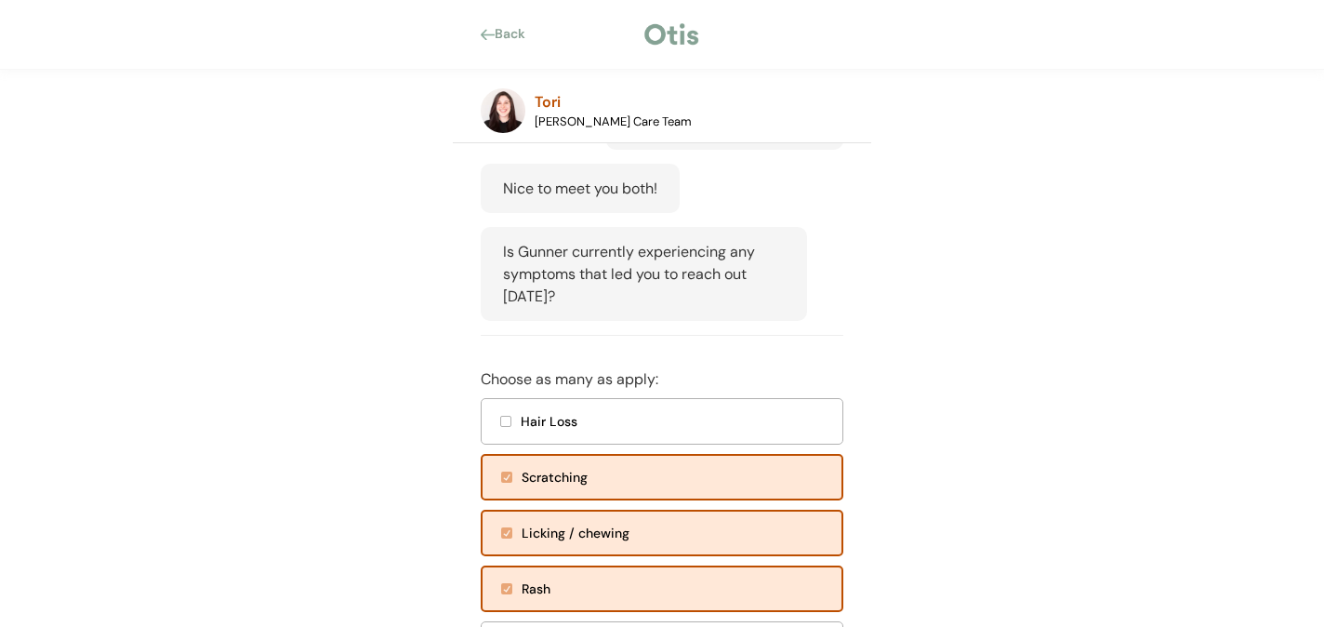
click at [514, 25] on div "Back" at bounding box center [516, 34] width 42 height 19
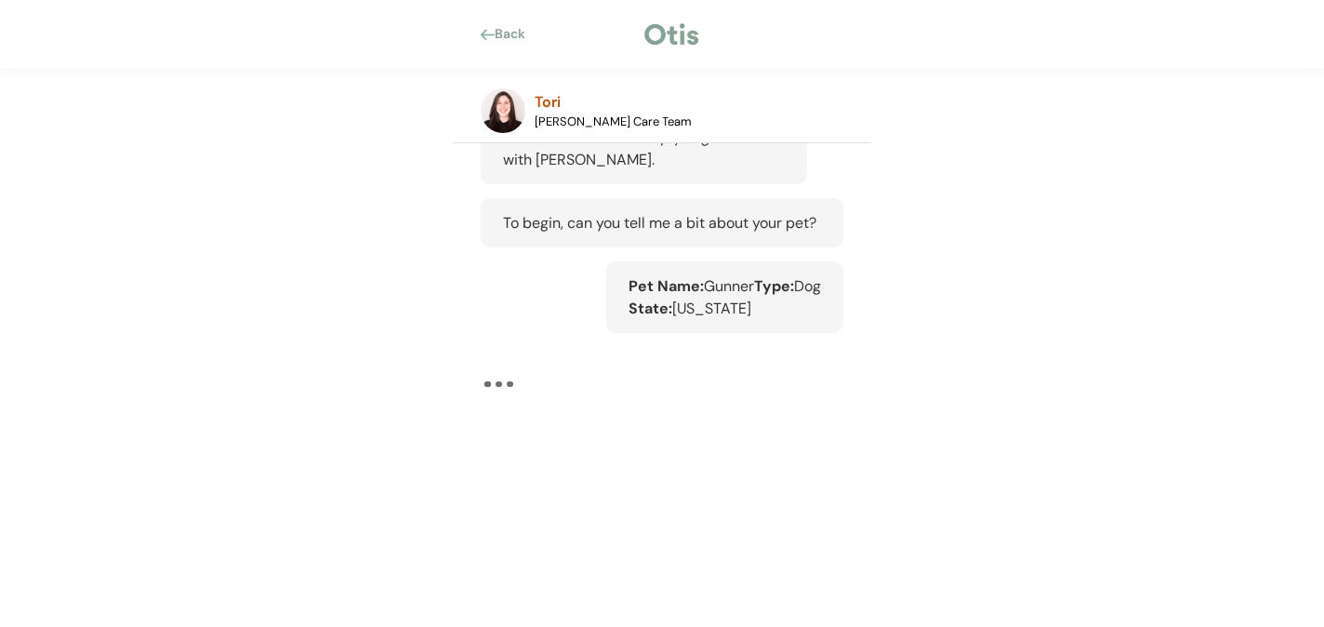
scroll to position [166, 0]
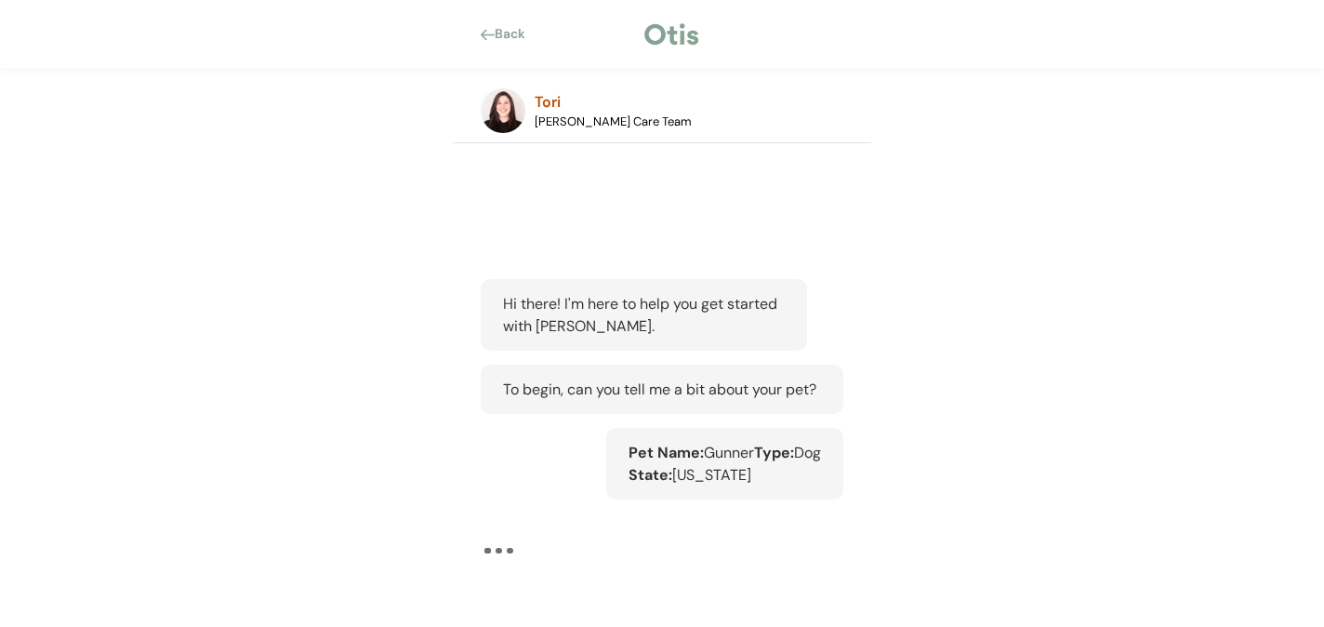
scroll to position [166, 0]
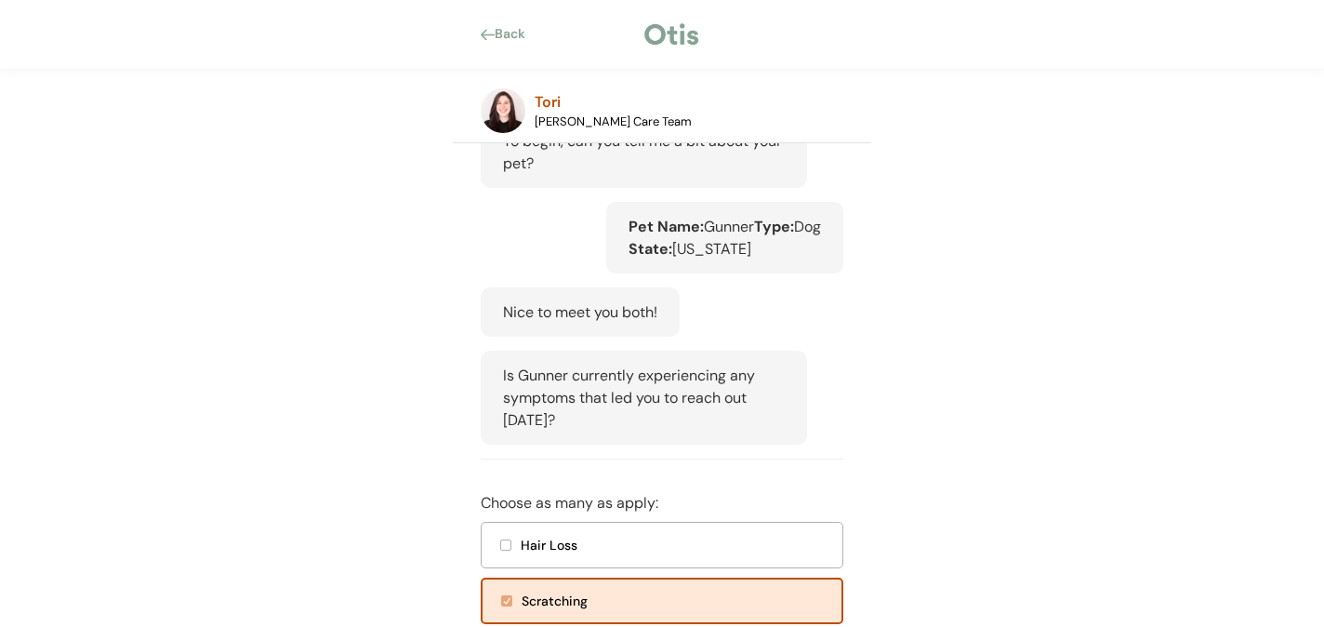
scroll to position [372, 0]
